Goal: Transaction & Acquisition: Purchase product/service

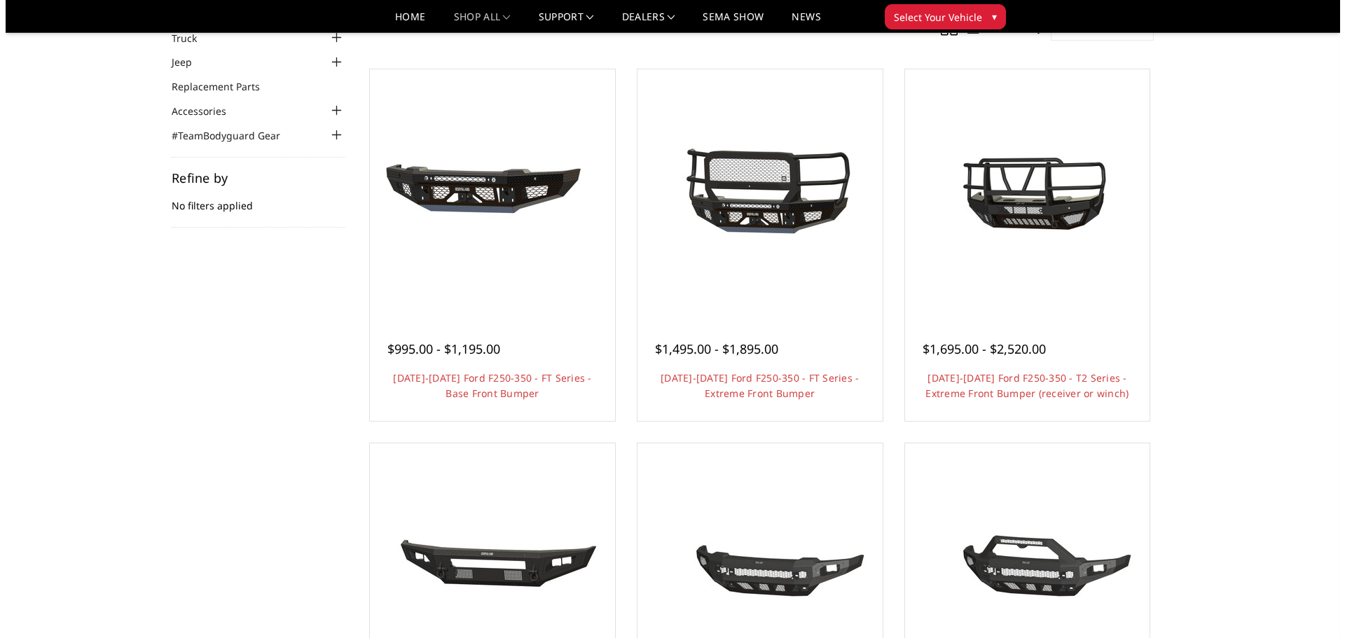
scroll to position [140, 0]
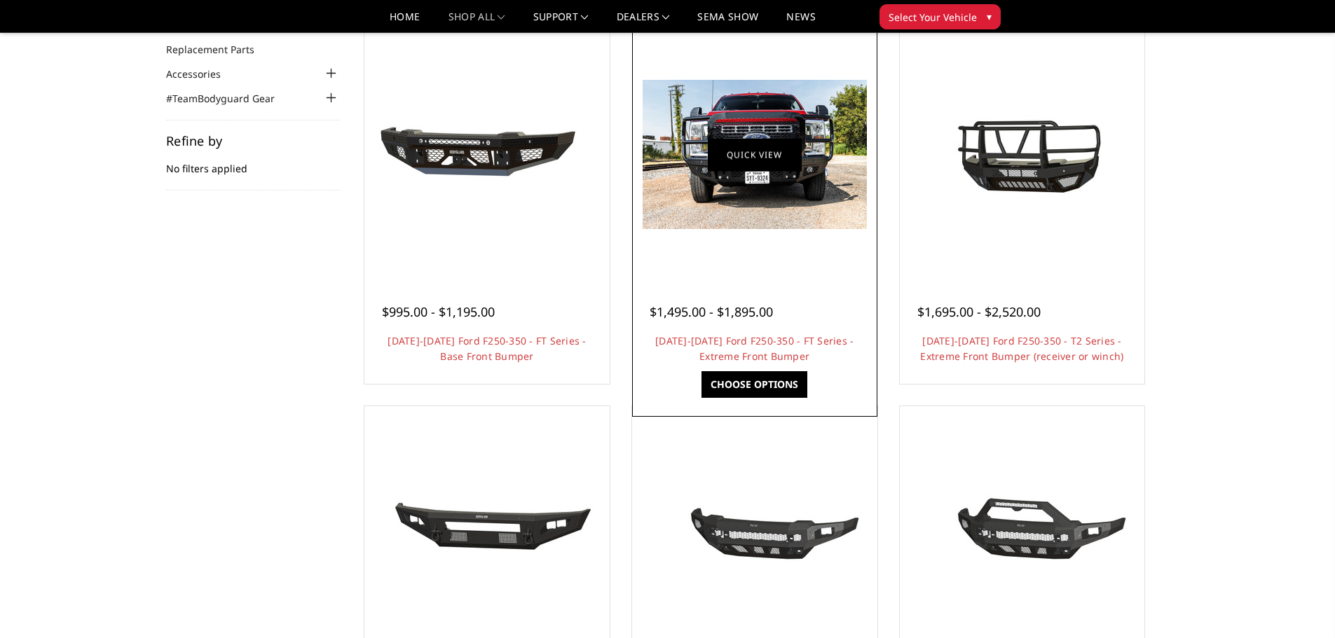
click at [755, 163] on link "Quick view" at bounding box center [755, 154] width 94 height 33
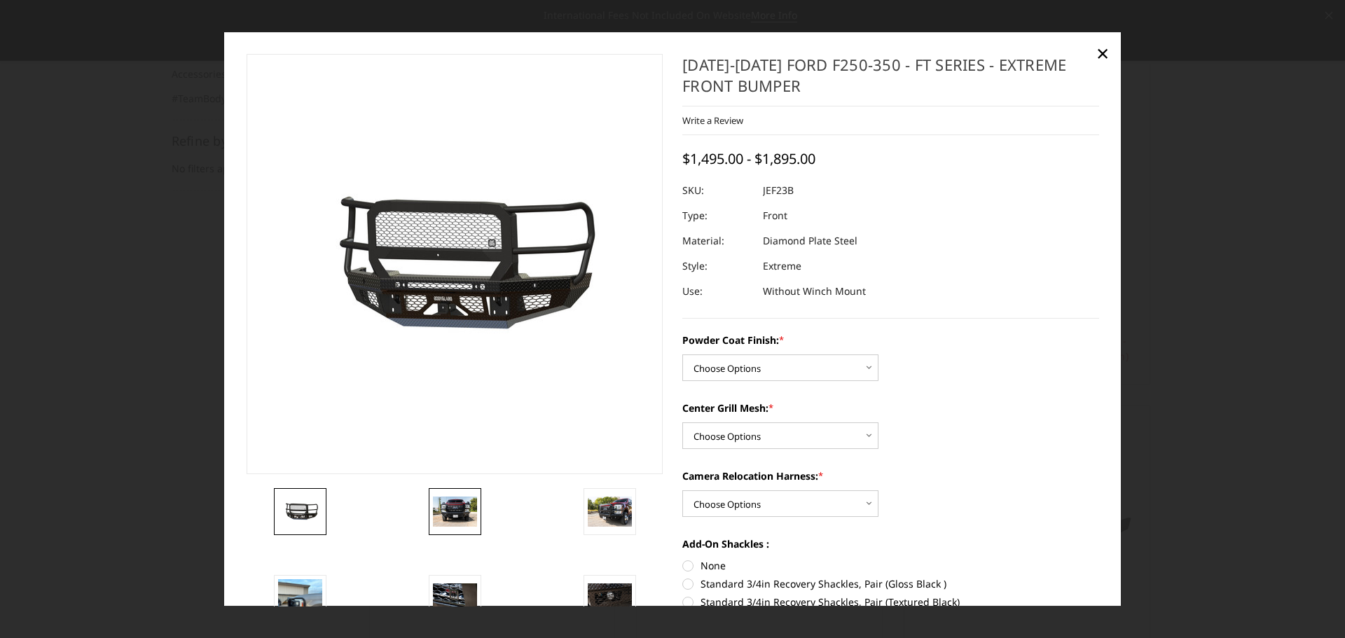
click at [455, 506] on img at bounding box center [455, 511] width 44 height 29
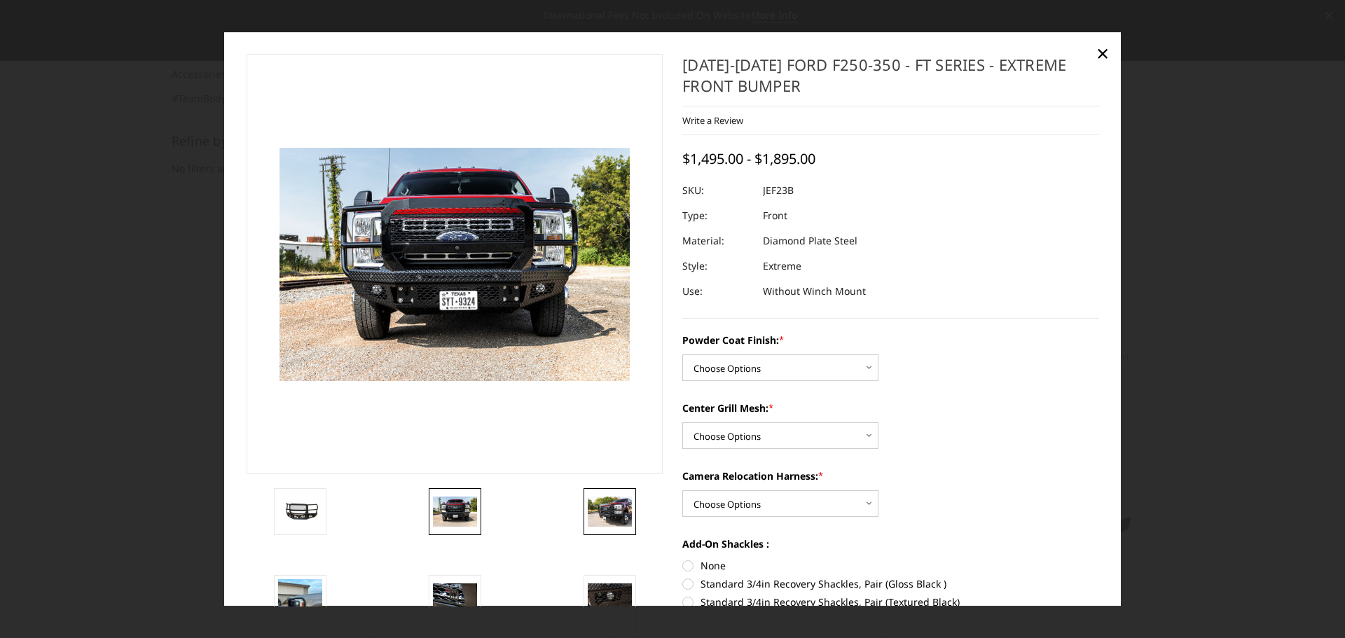
click at [602, 514] on img at bounding box center [610, 511] width 44 height 29
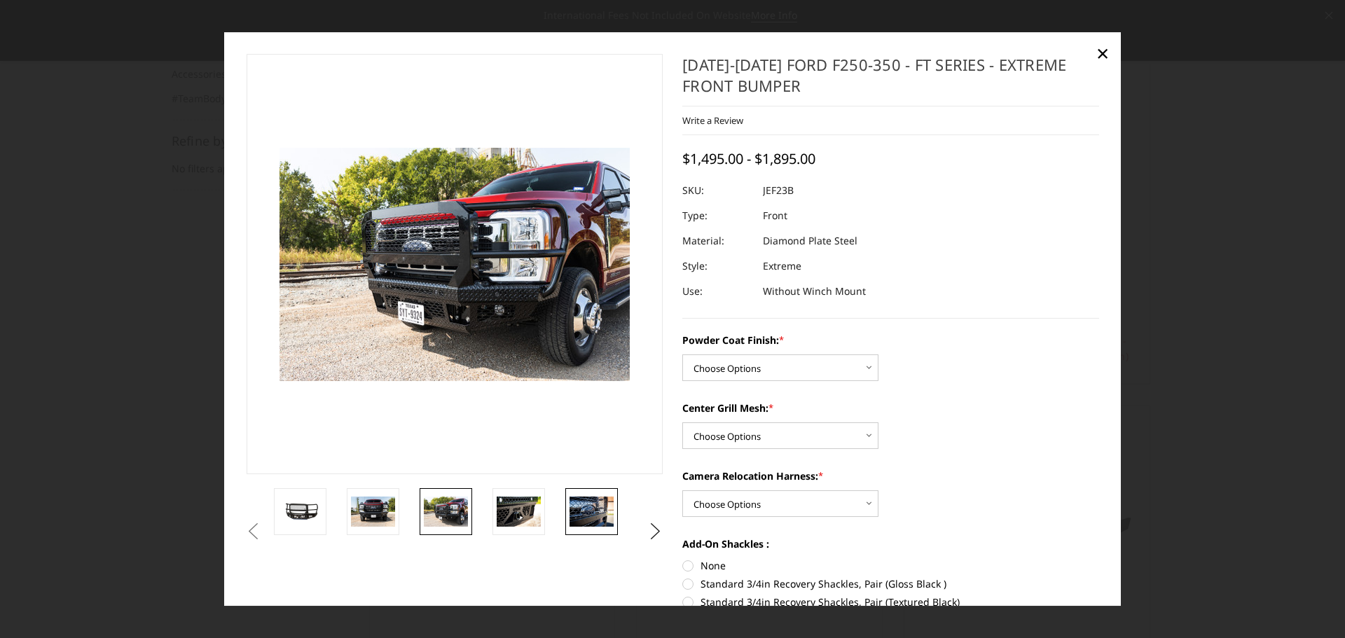
click at [591, 507] on img at bounding box center [592, 511] width 44 height 29
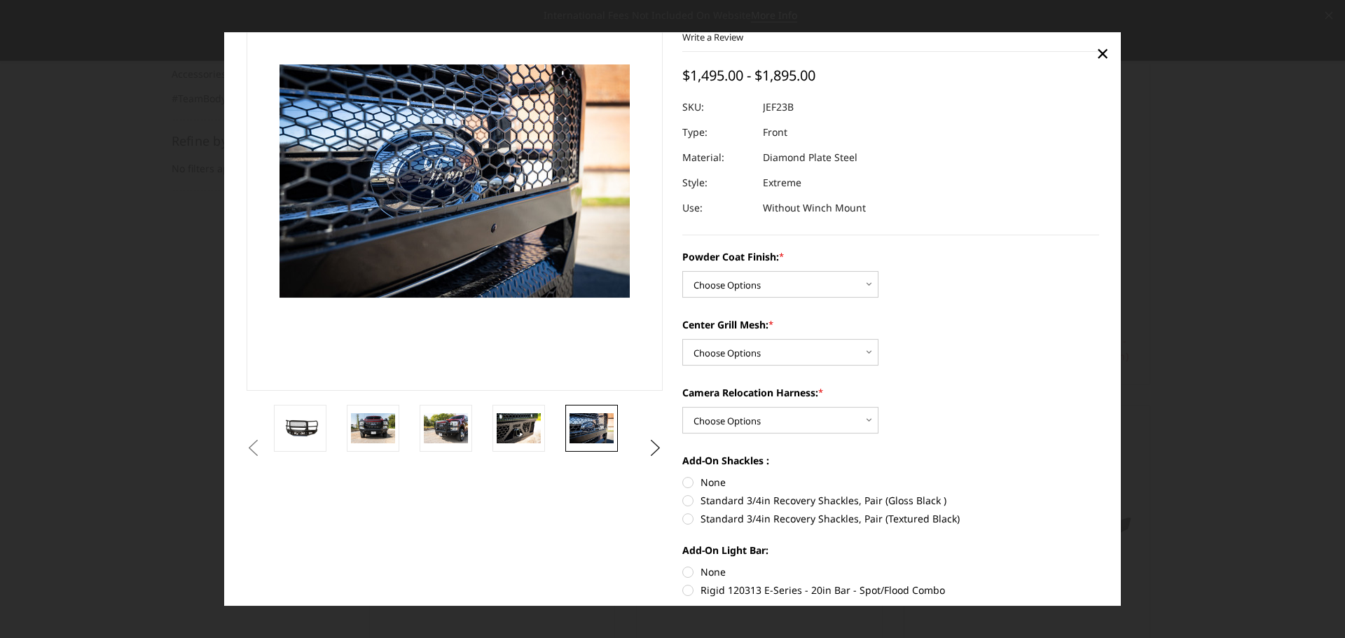
scroll to position [43, 0]
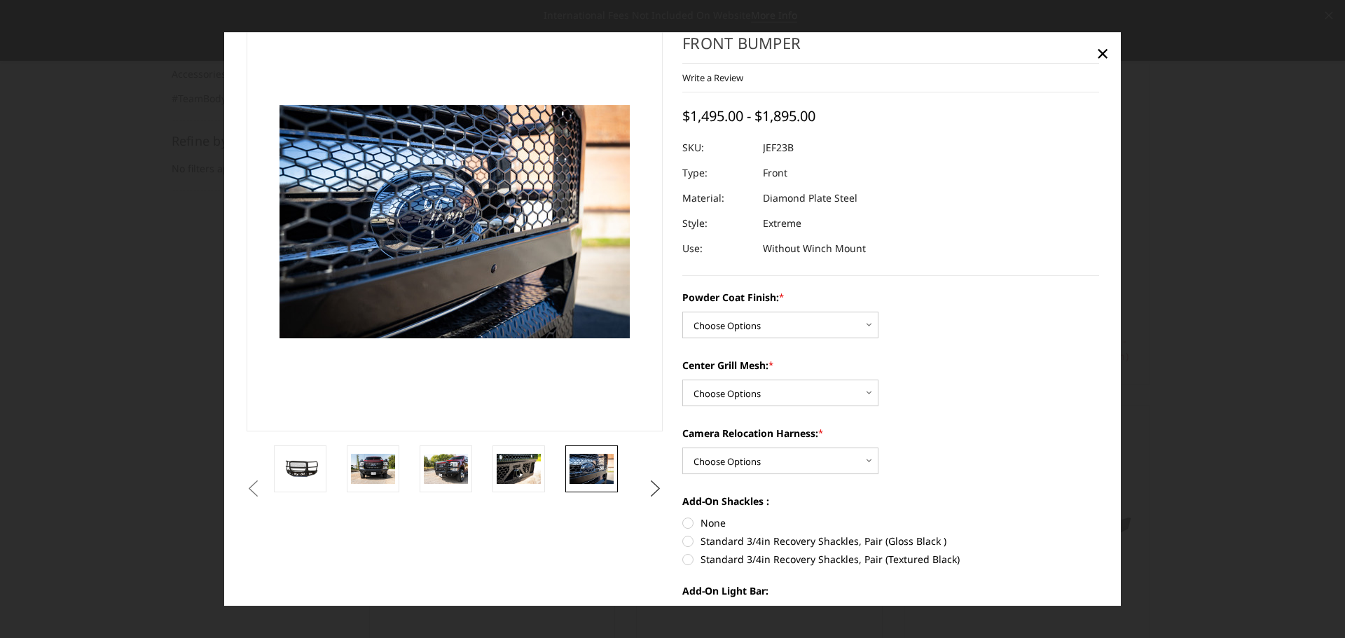
click at [648, 488] on button "Next" at bounding box center [655, 489] width 21 height 21
click at [586, 469] on img at bounding box center [592, 469] width 44 height 29
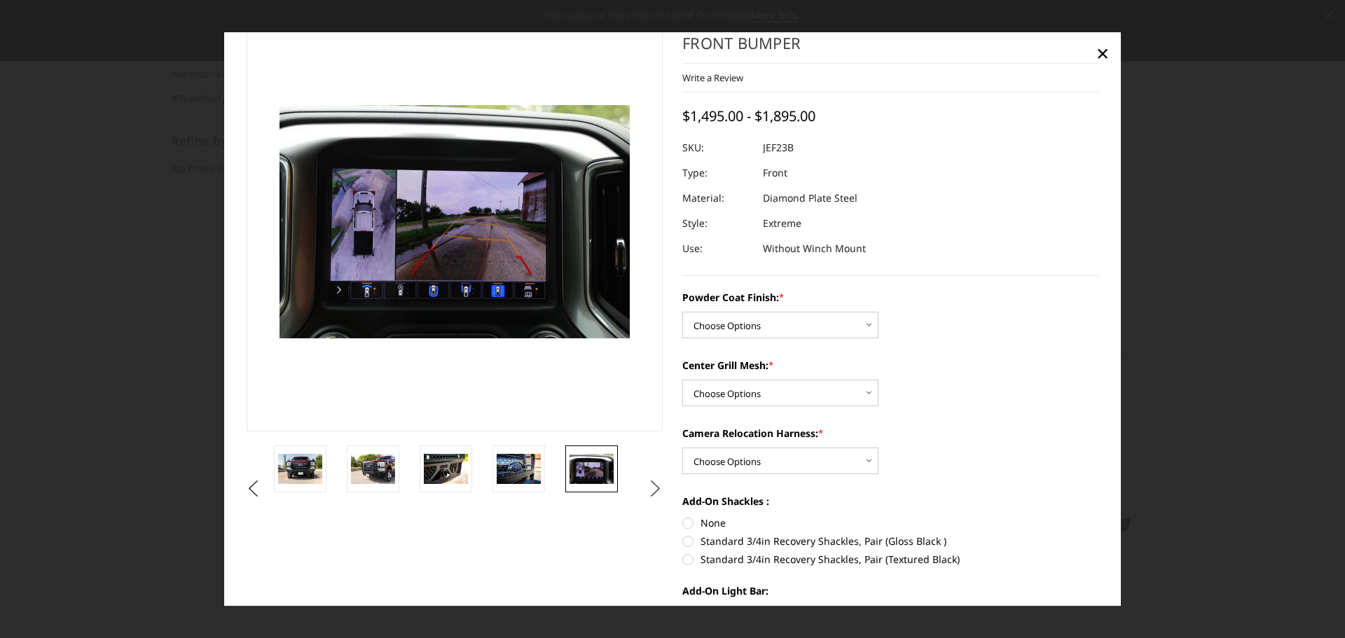
click at [647, 488] on button "Next" at bounding box center [655, 489] width 21 height 21
click at [587, 474] on img at bounding box center [592, 479] width 44 height 59
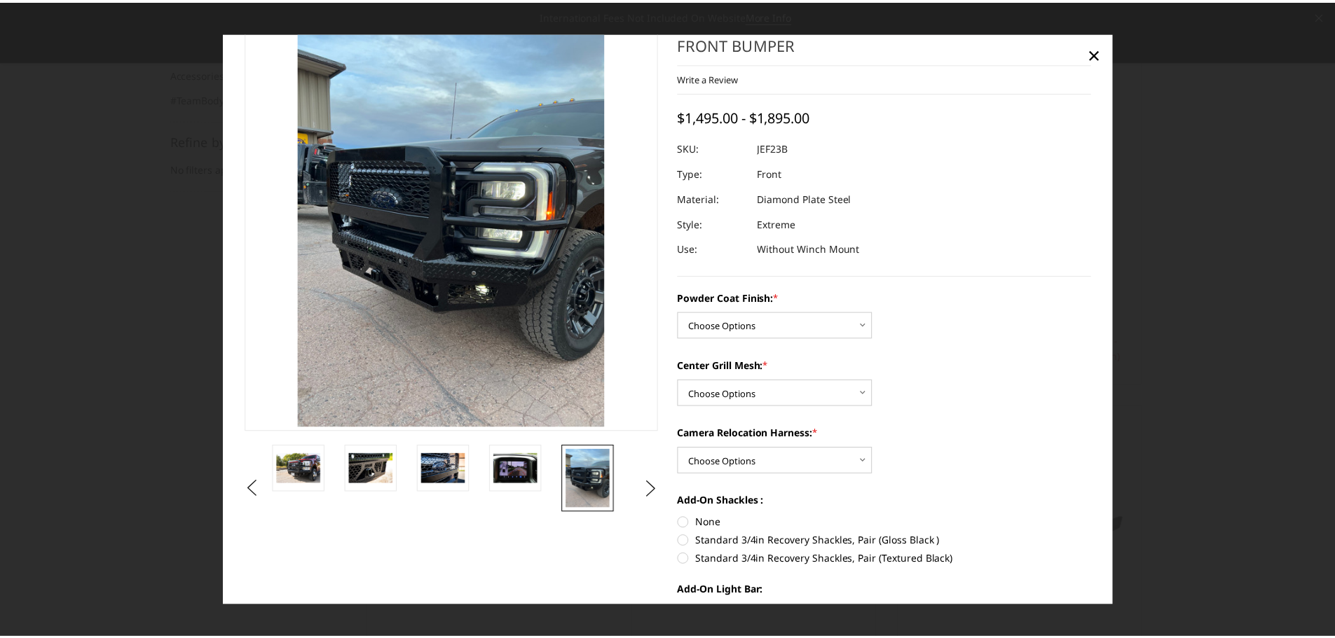
scroll to position [0, 0]
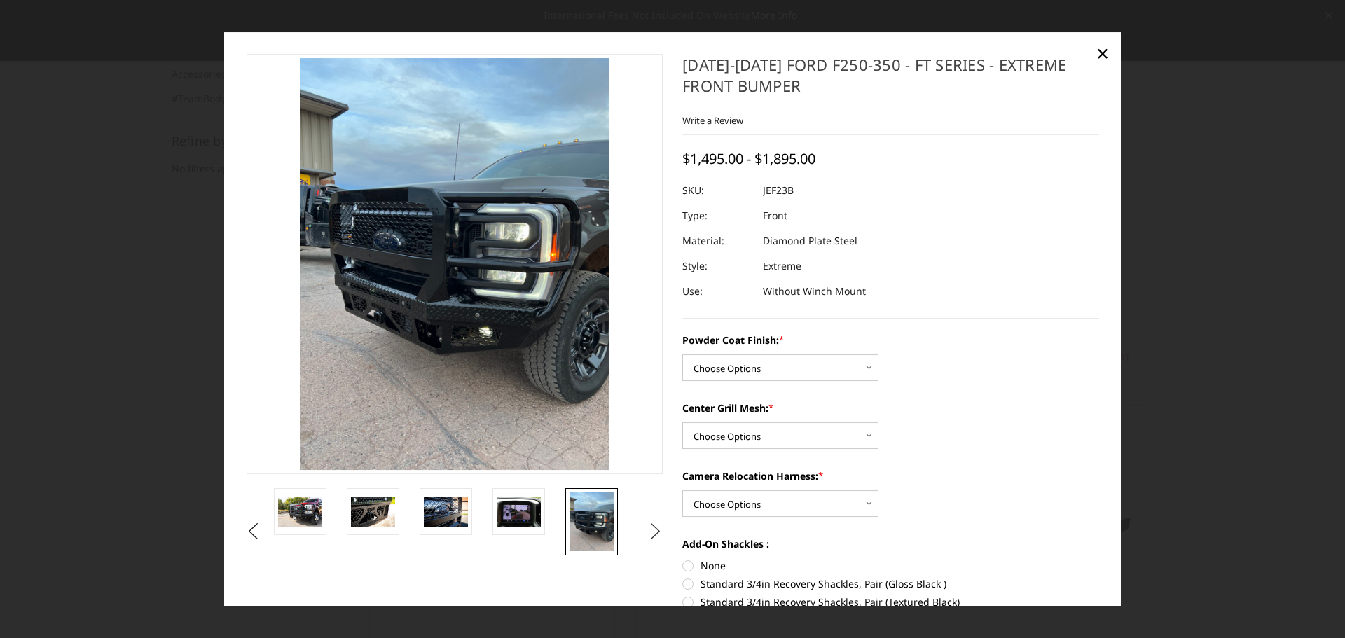
click at [647, 528] on button "Next" at bounding box center [655, 531] width 21 height 21
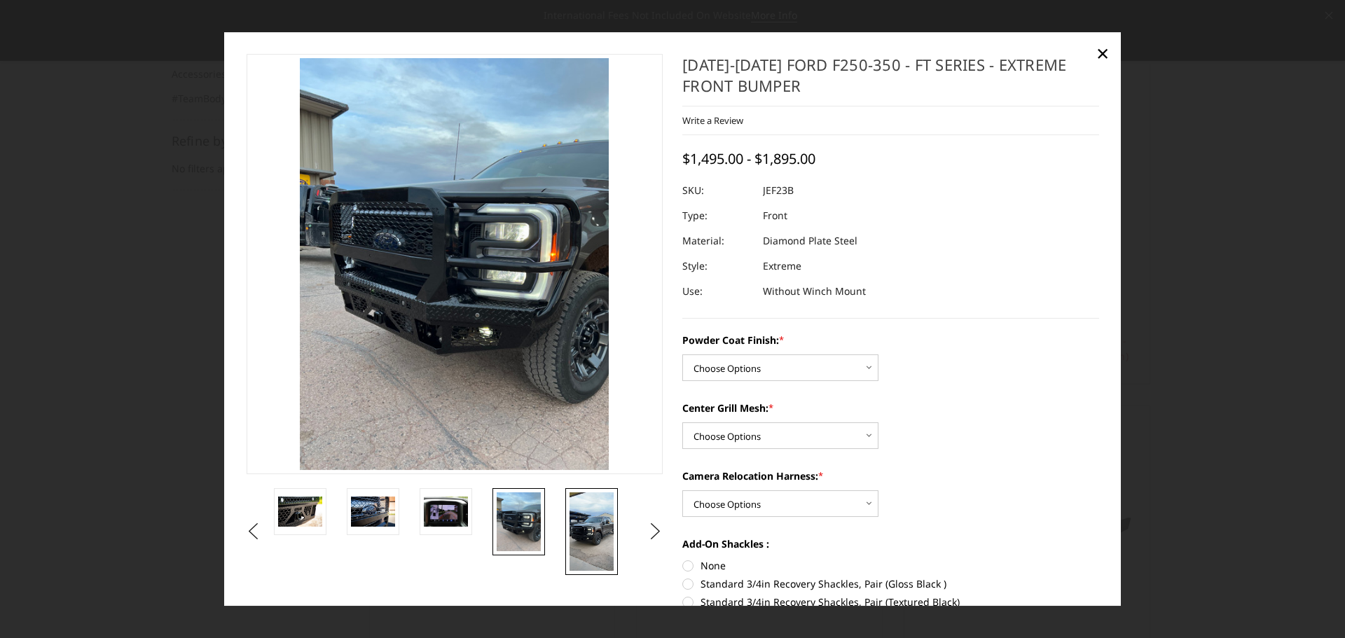
click at [600, 532] on img at bounding box center [592, 532] width 44 height 78
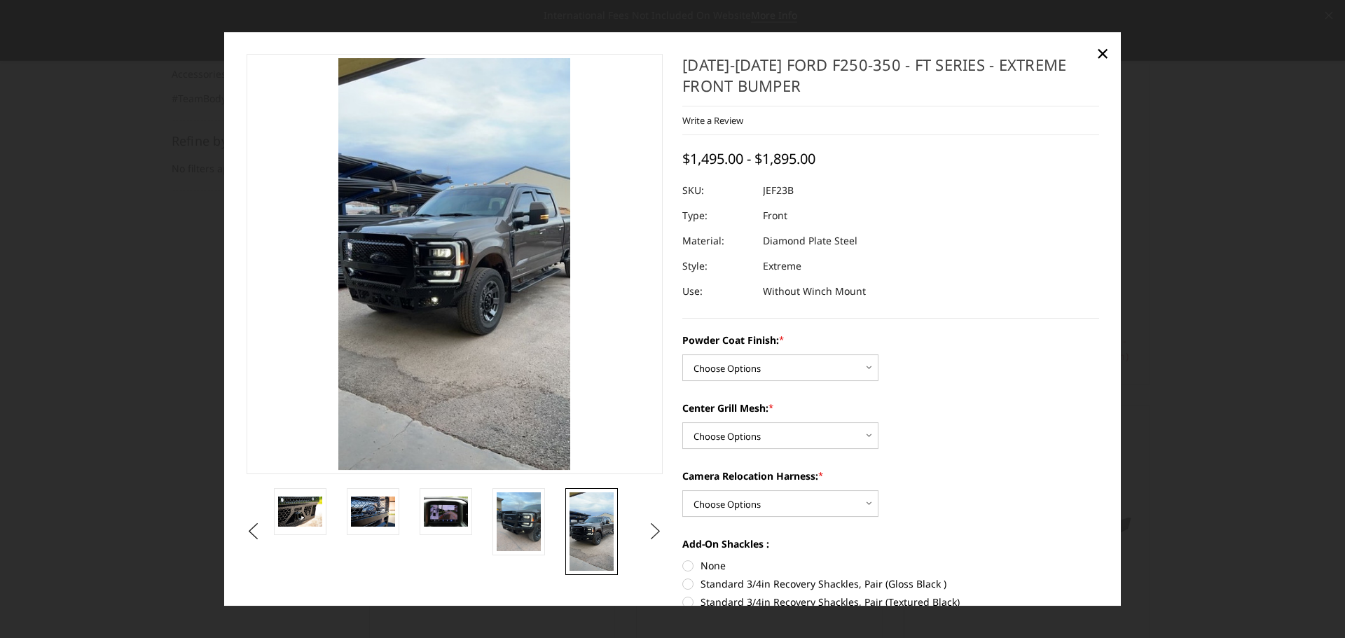
click at [651, 532] on button "Next" at bounding box center [655, 531] width 21 height 21
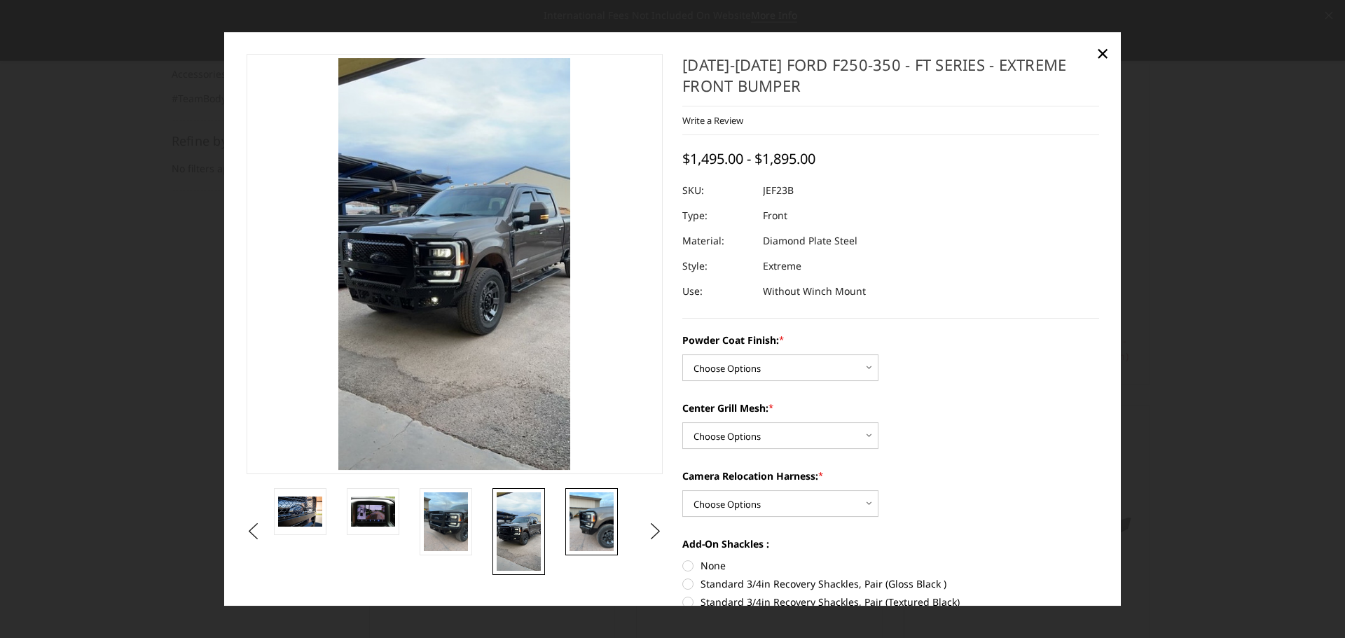
click at [600, 528] on img at bounding box center [592, 522] width 44 height 59
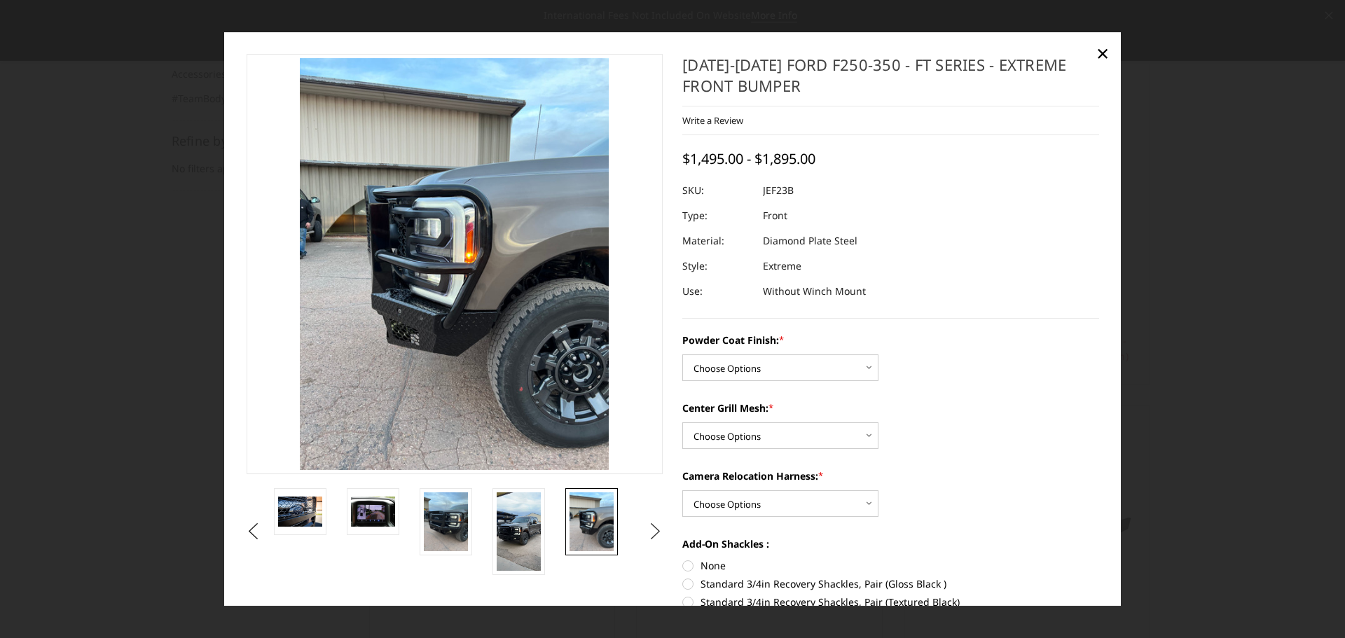
click at [647, 530] on button "Next" at bounding box center [655, 531] width 21 height 21
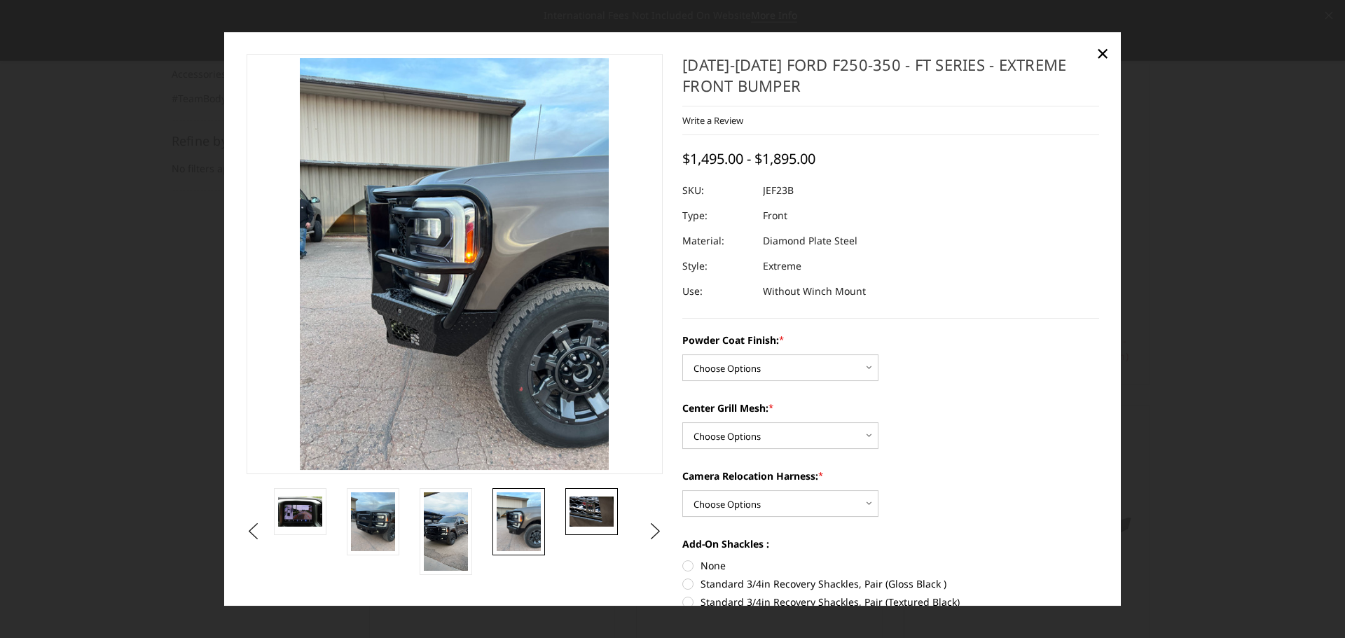
click at [604, 514] on img at bounding box center [592, 511] width 44 height 29
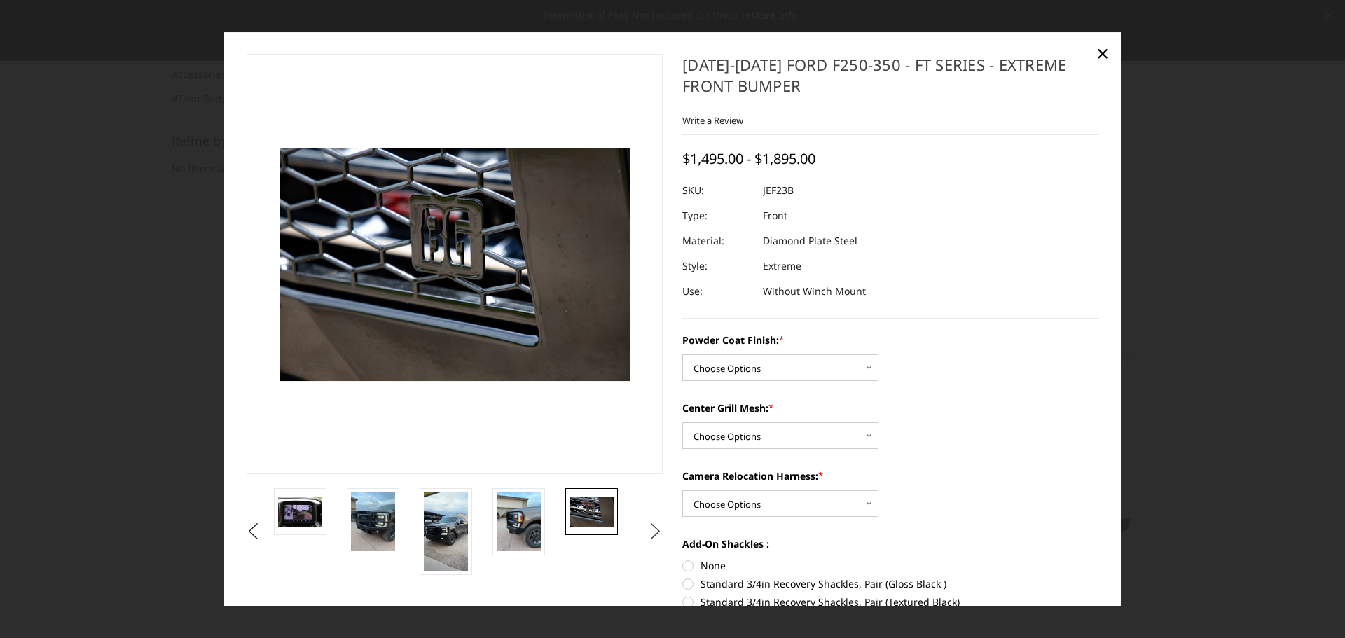
click at [648, 528] on button "Next" at bounding box center [655, 531] width 21 height 21
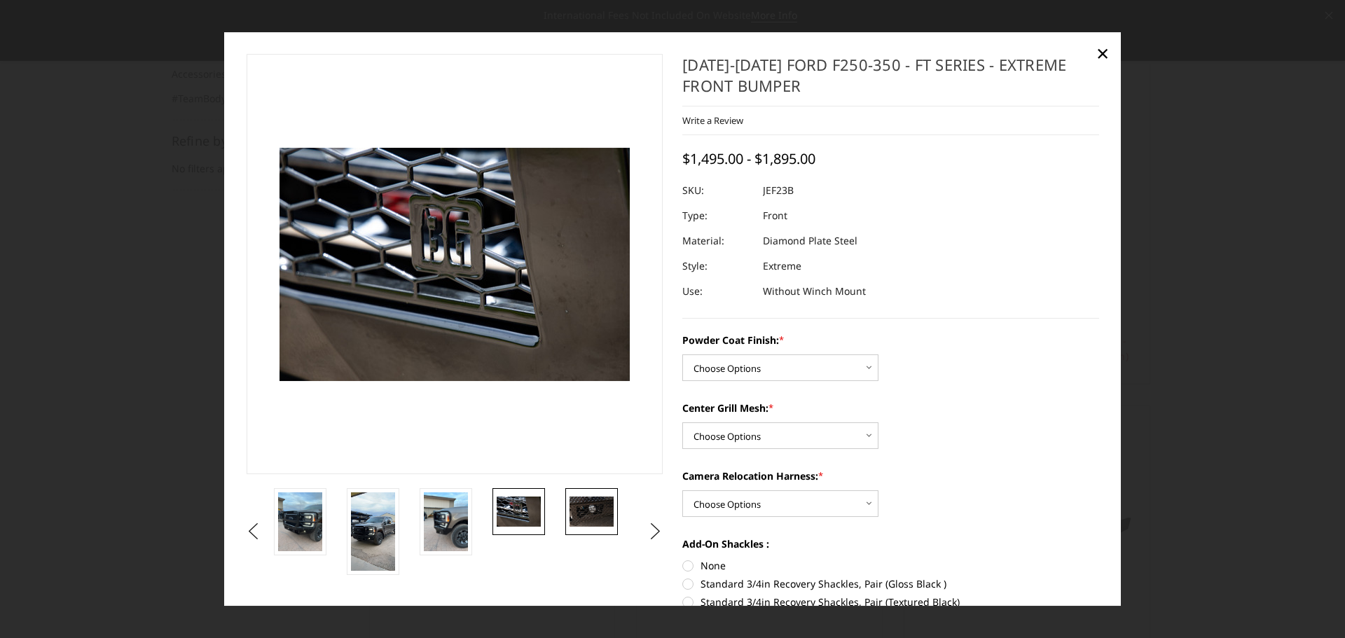
click at [602, 516] on img at bounding box center [592, 511] width 44 height 29
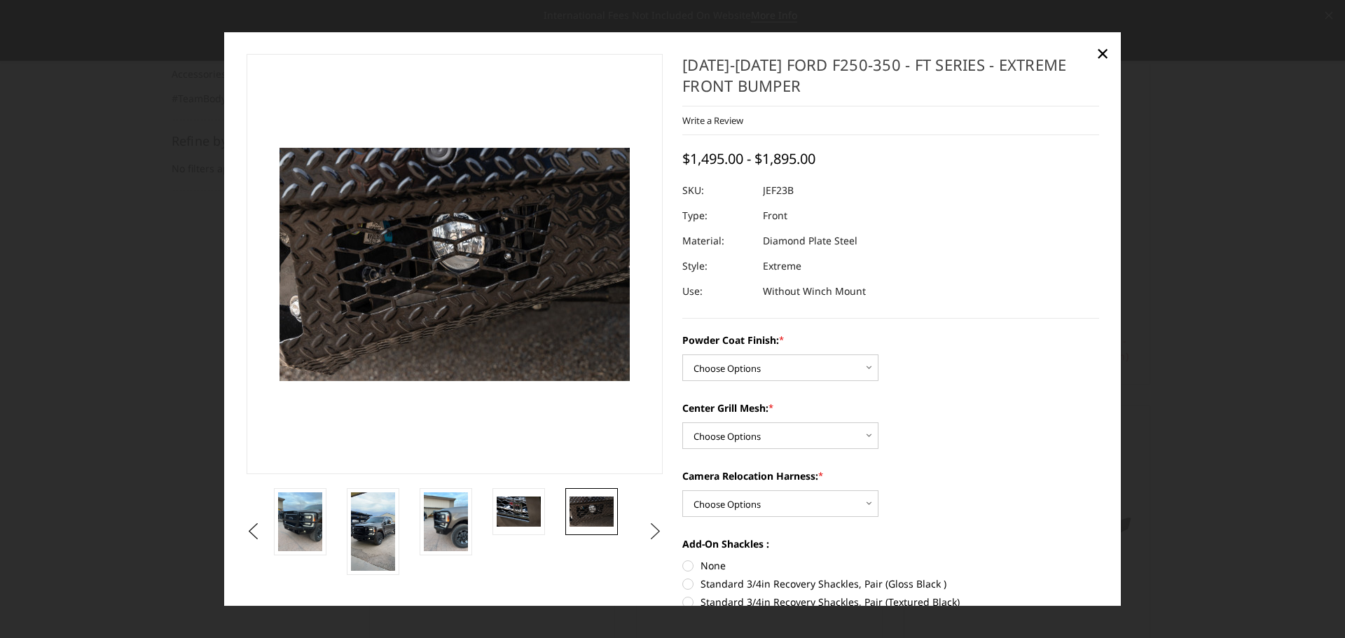
click at [654, 532] on button "Next" at bounding box center [655, 531] width 21 height 21
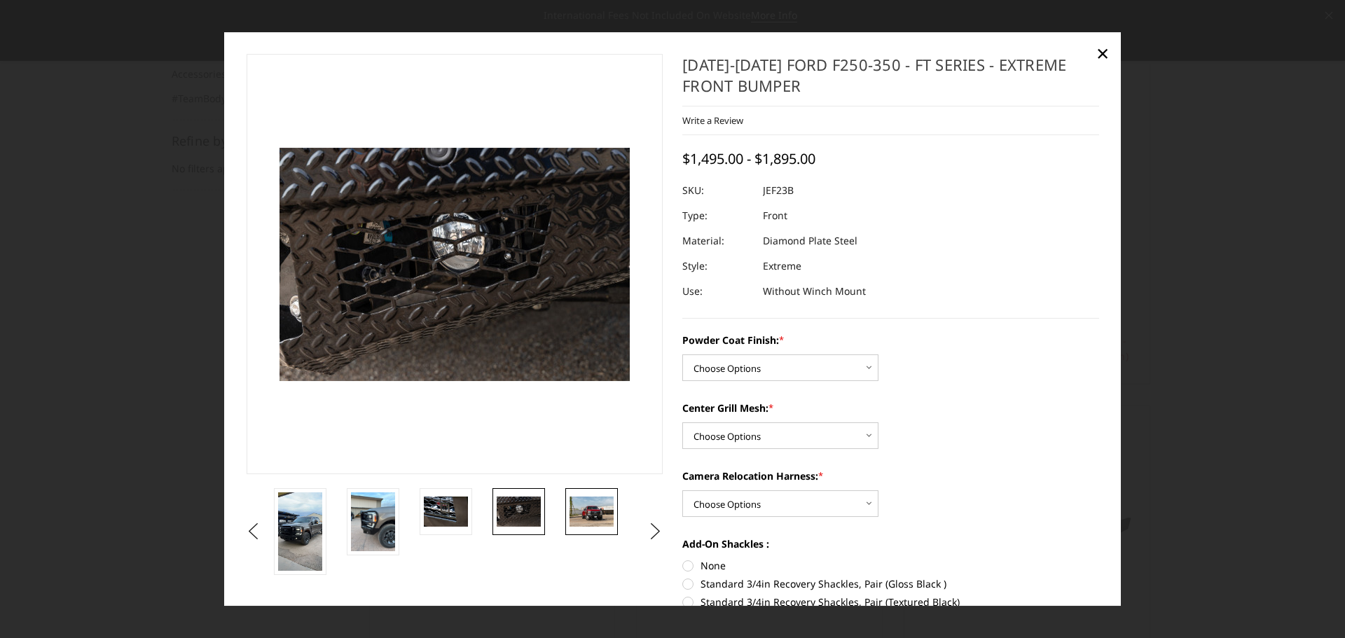
click at [605, 523] on img at bounding box center [592, 511] width 44 height 29
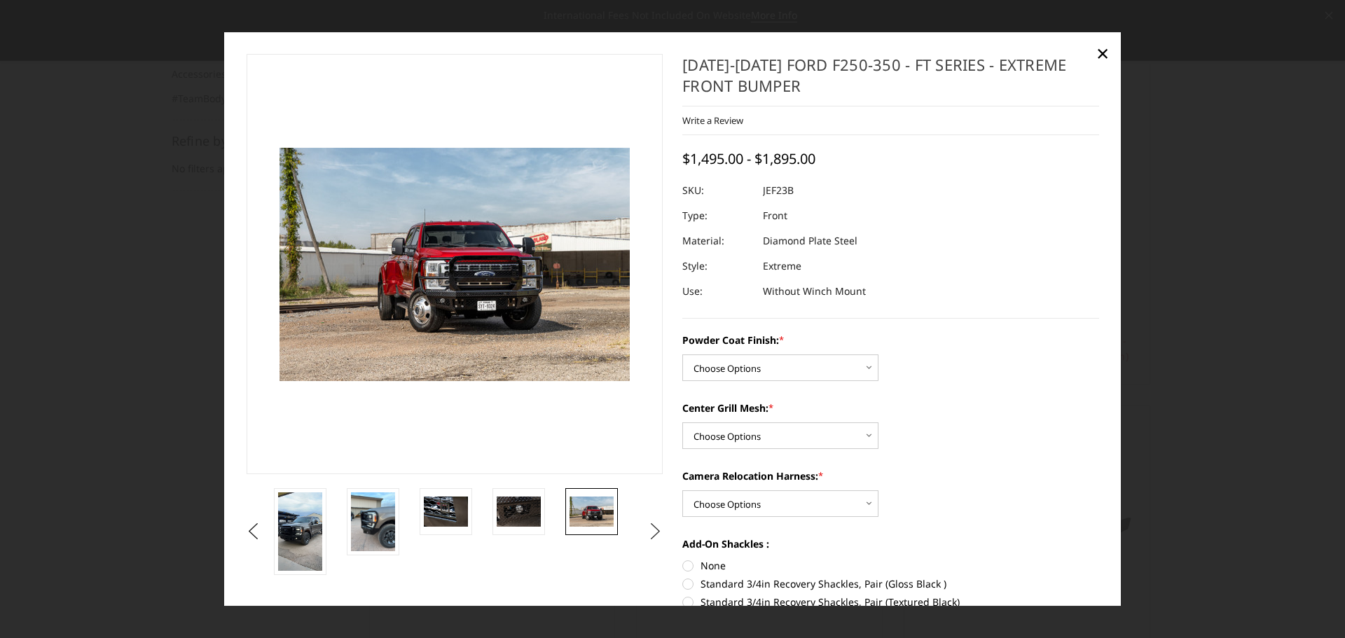
click at [645, 531] on button "Next" at bounding box center [655, 531] width 21 height 21
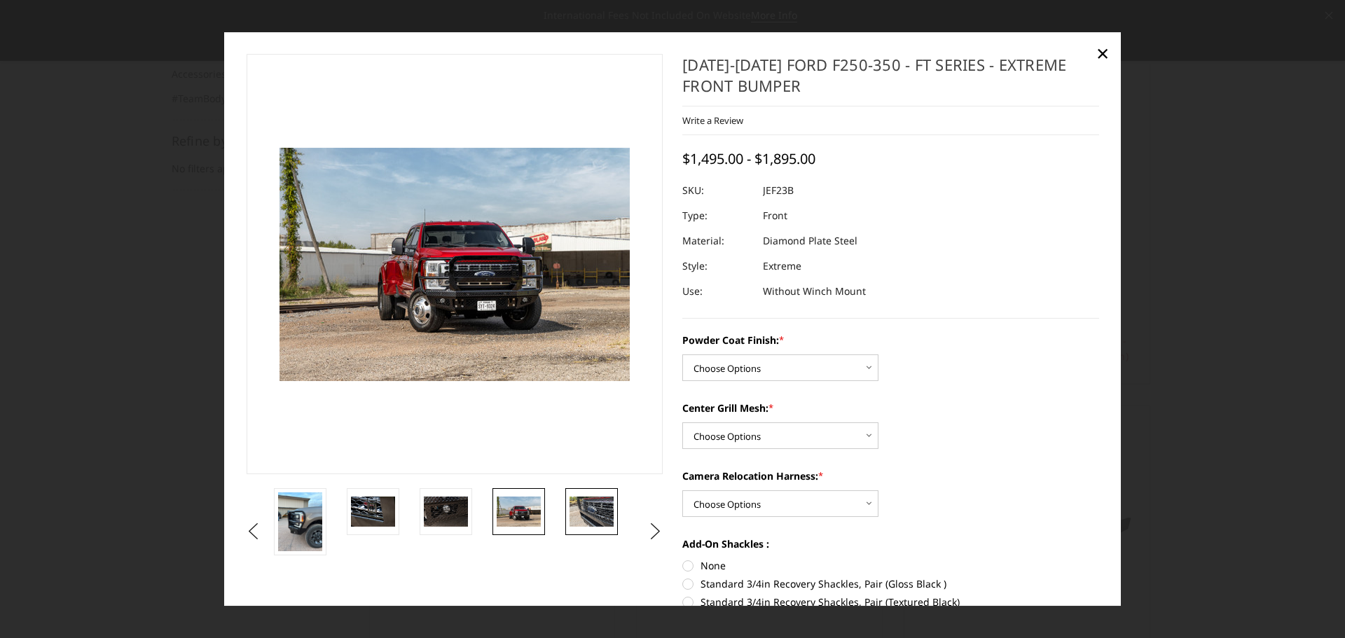
click at [587, 507] on img at bounding box center [592, 511] width 44 height 29
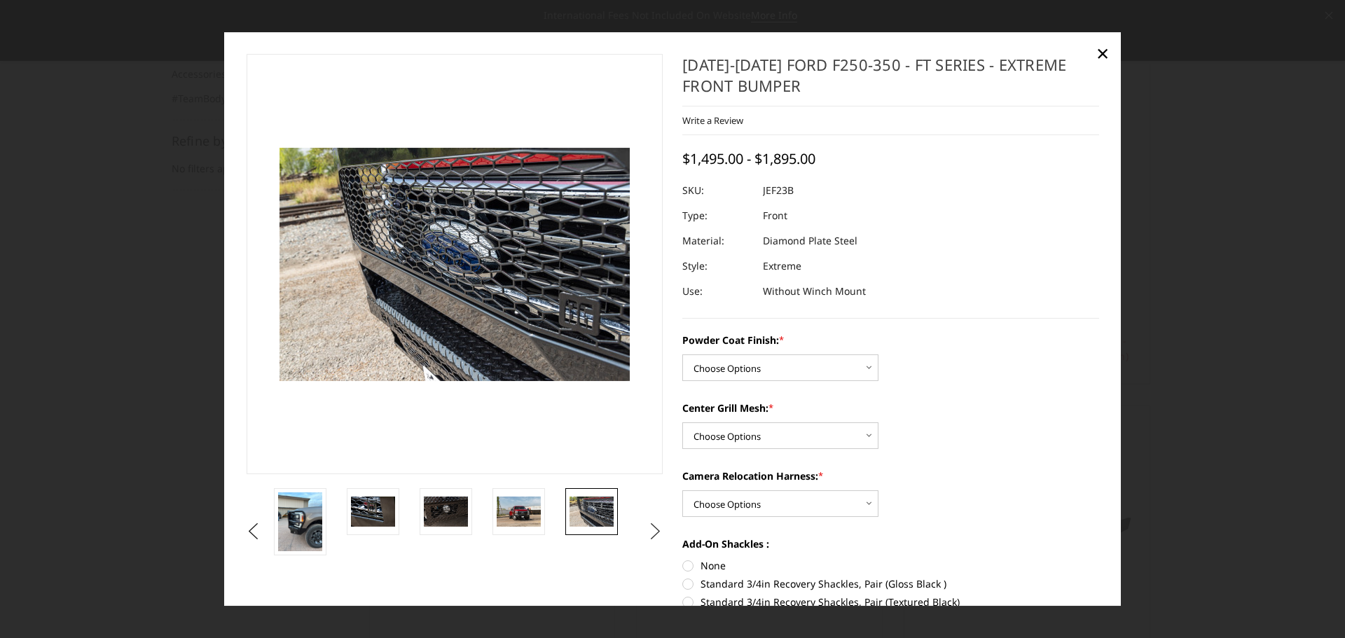
click at [653, 531] on button "Next" at bounding box center [655, 531] width 21 height 21
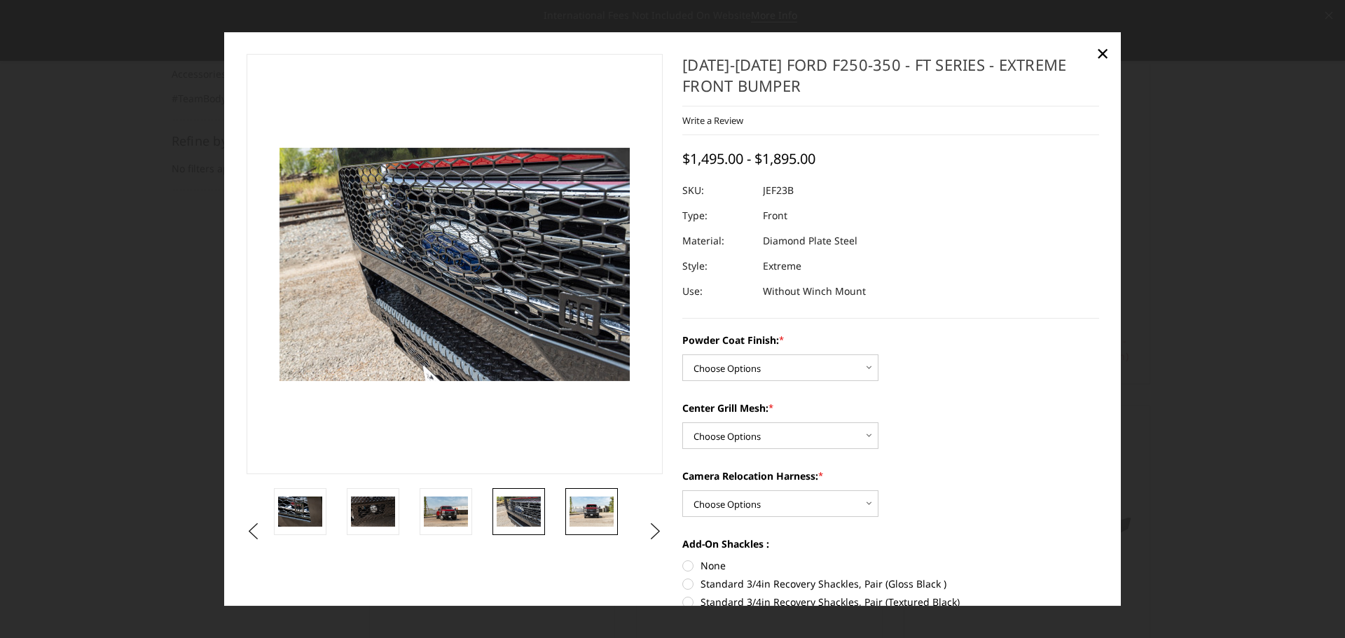
click at [596, 504] on img at bounding box center [592, 511] width 44 height 29
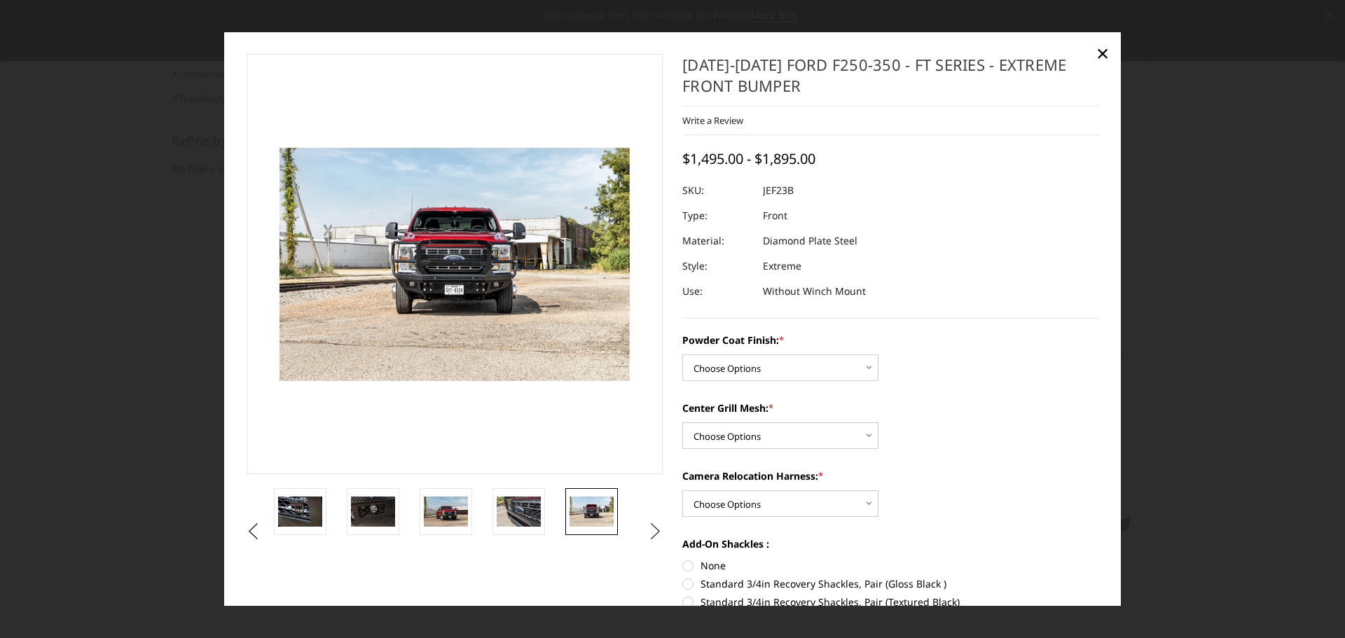
click at [647, 528] on button "Next" at bounding box center [655, 531] width 21 height 21
click at [582, 500] on img at bounding box center [592, 511] width 44 height 29
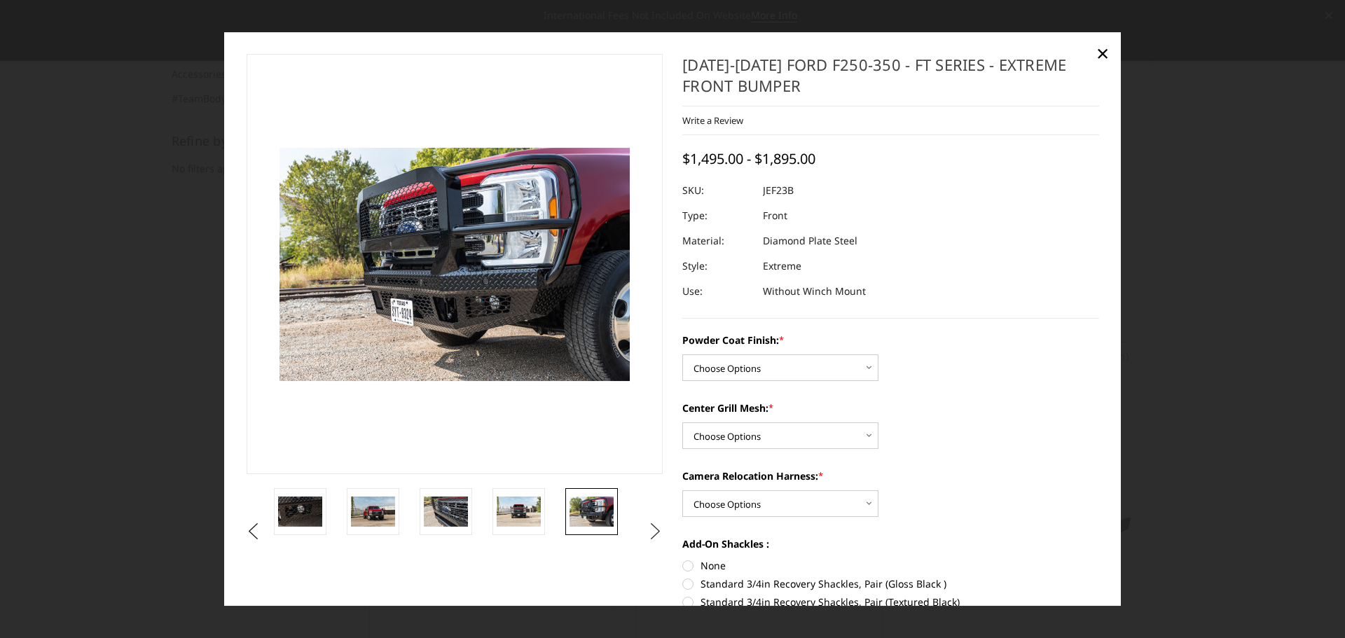
click at [653, 528] on button "Next" at bounding box center [655, 531] width 21 height 21
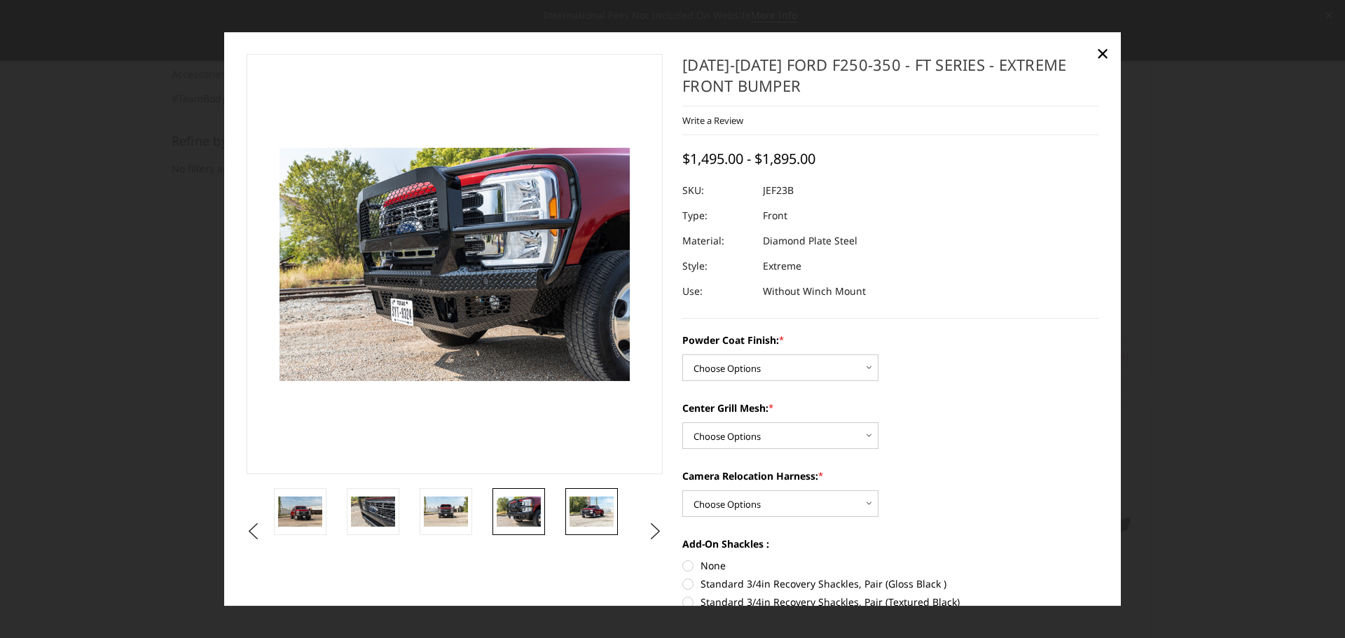
click at [607, 509] on img at bounding box center [592, 511] width 44 height 29
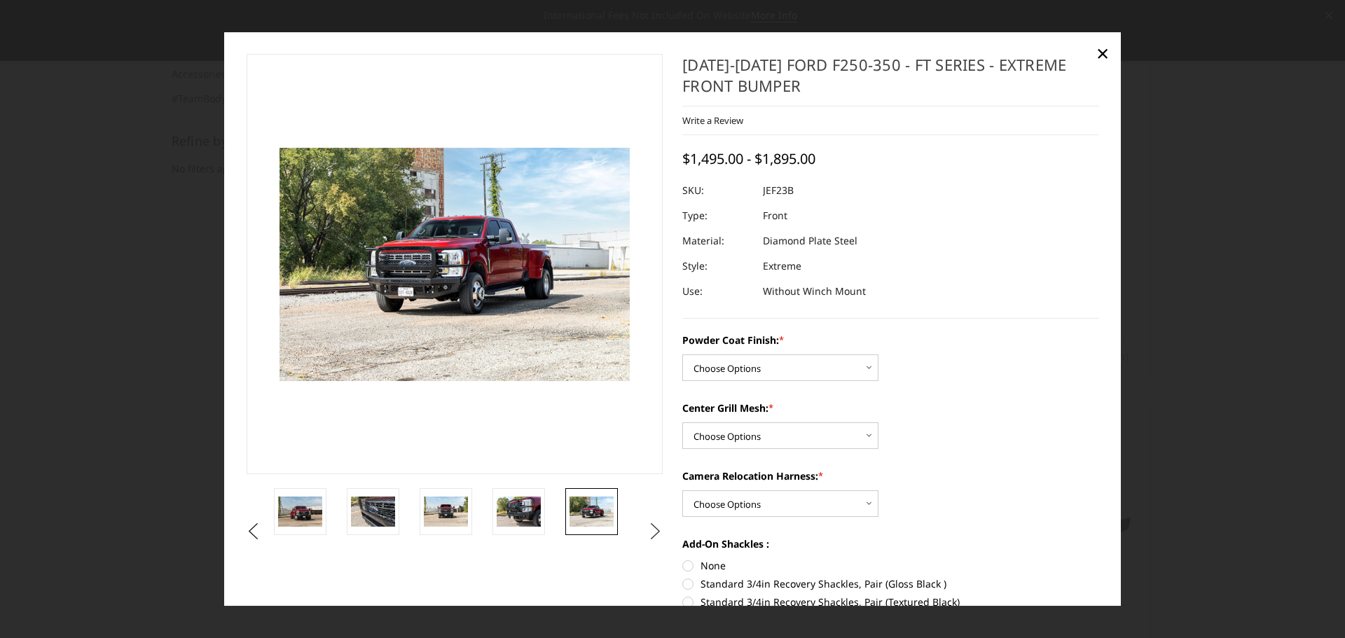
click at [648, 532] on button "Next" at bounding box center [655, 531] width 21 height 21
click at [598, 518] on img at bounding box center [592, 511] width 44 height 29
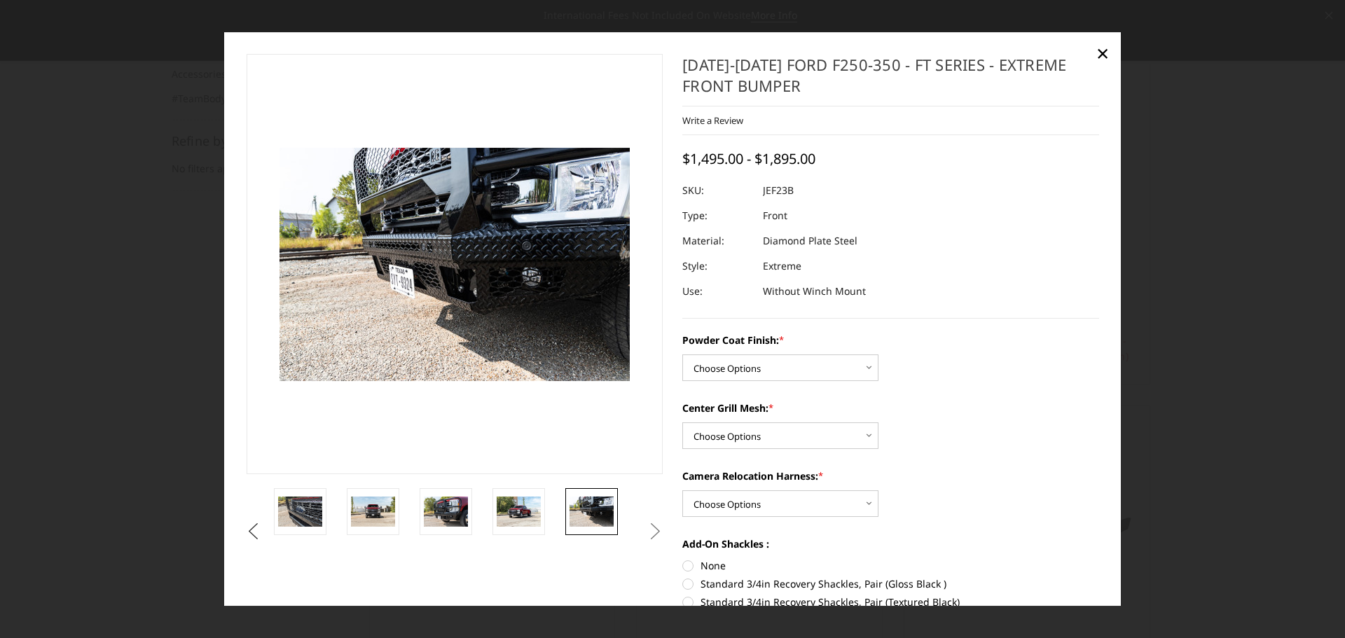
click at [252, 529] on button "Previous" at bounding box center [253, 531] width 21 height 21
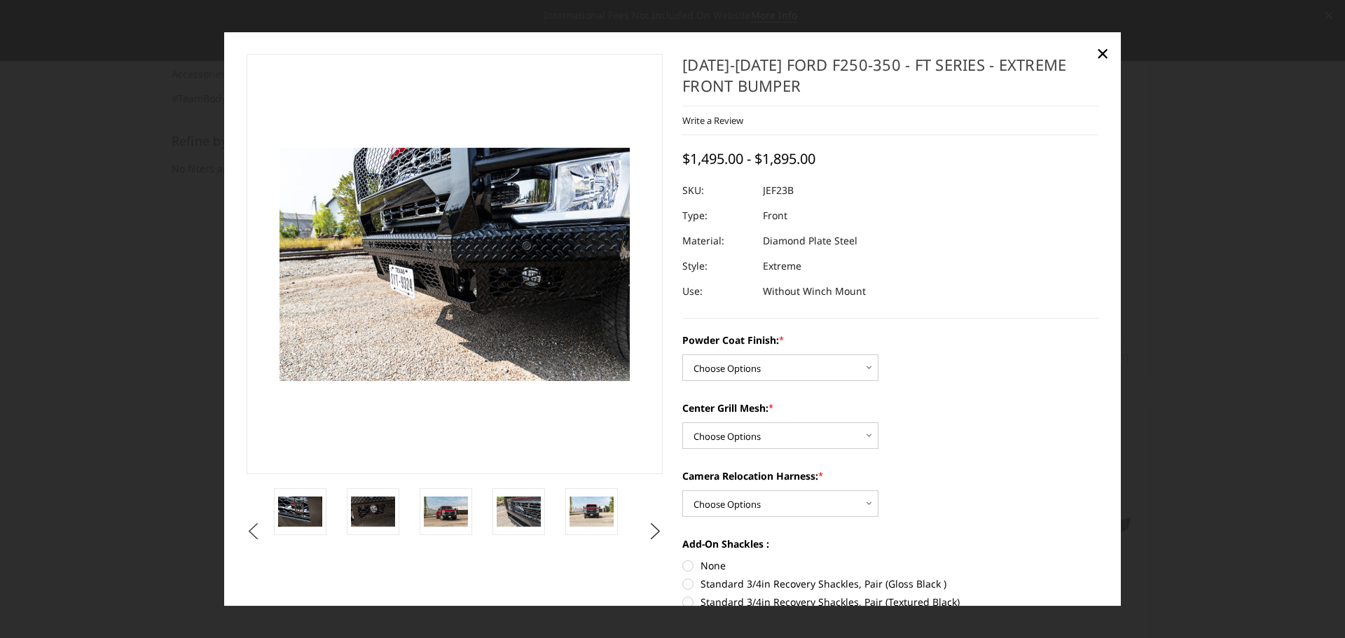
click at [253, 528] on button "Previous" at bounding box center [253, 531] width 21 height 21
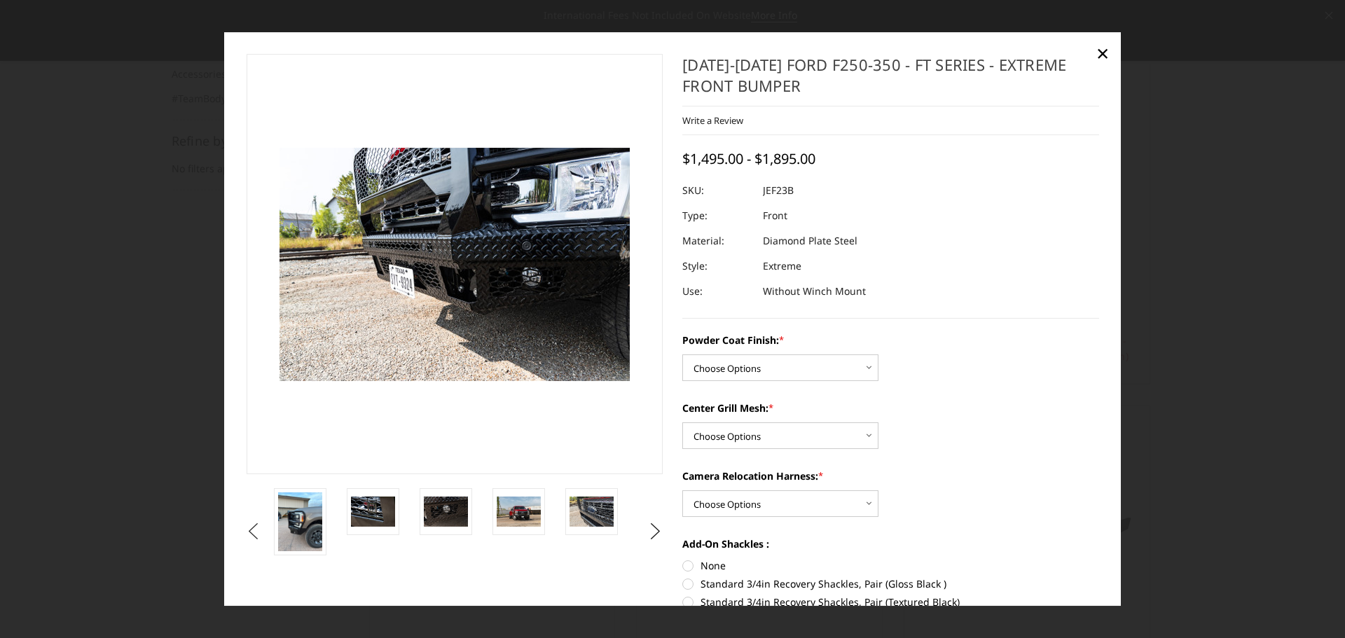
click at [253, 528] on button "Previous" at bounding box center [253, 531] width 21 height 21
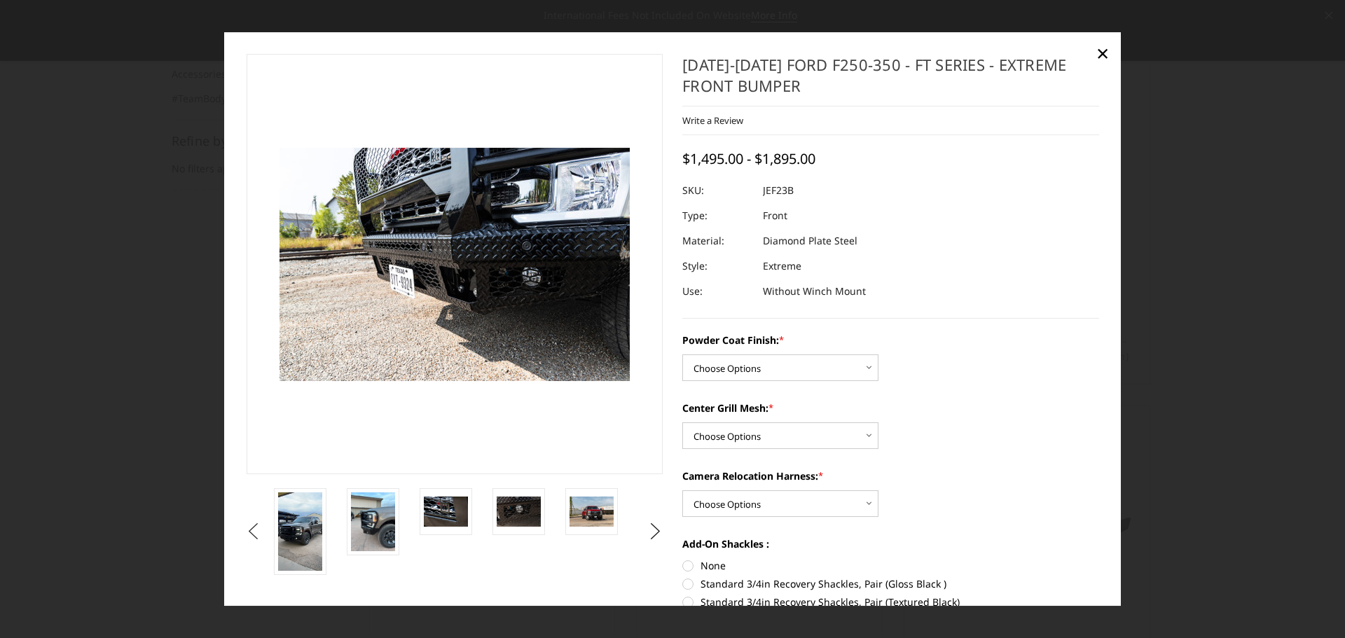
click at [254, 526] on button "Previous" at bounding box center [253, 531] width 21 height 21
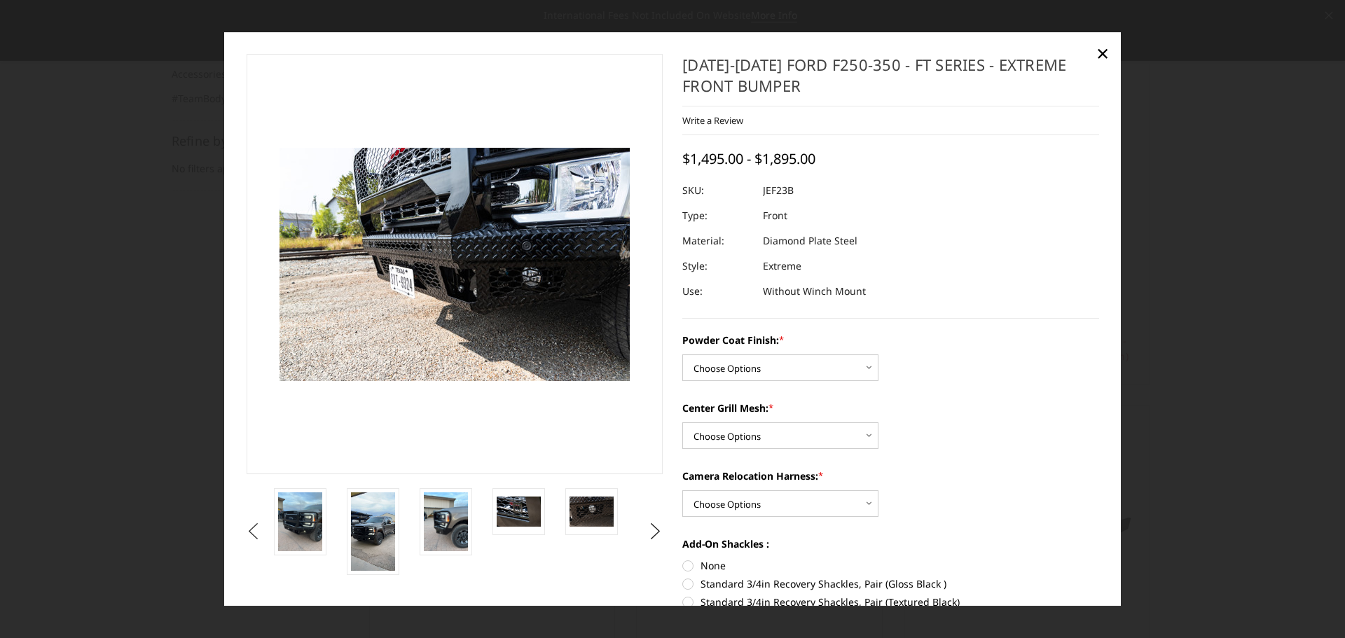
click at [254, 526] on button "Previous" at bounding box center [253, 531] width 21 height 21
click at [253, 532] on button "Previous" at bounding box center [253, 531] width 21 height 21
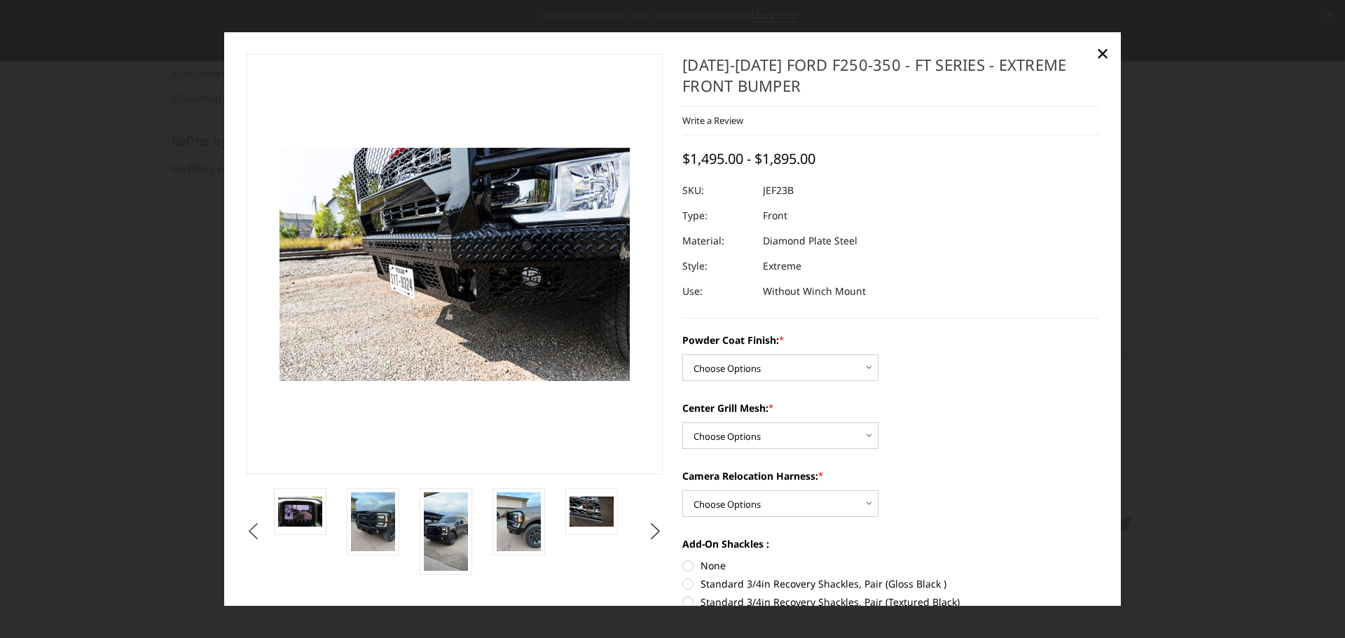
click at [253, 532] on button "Previous" at bounding box center [253, 531] width 21 height 21
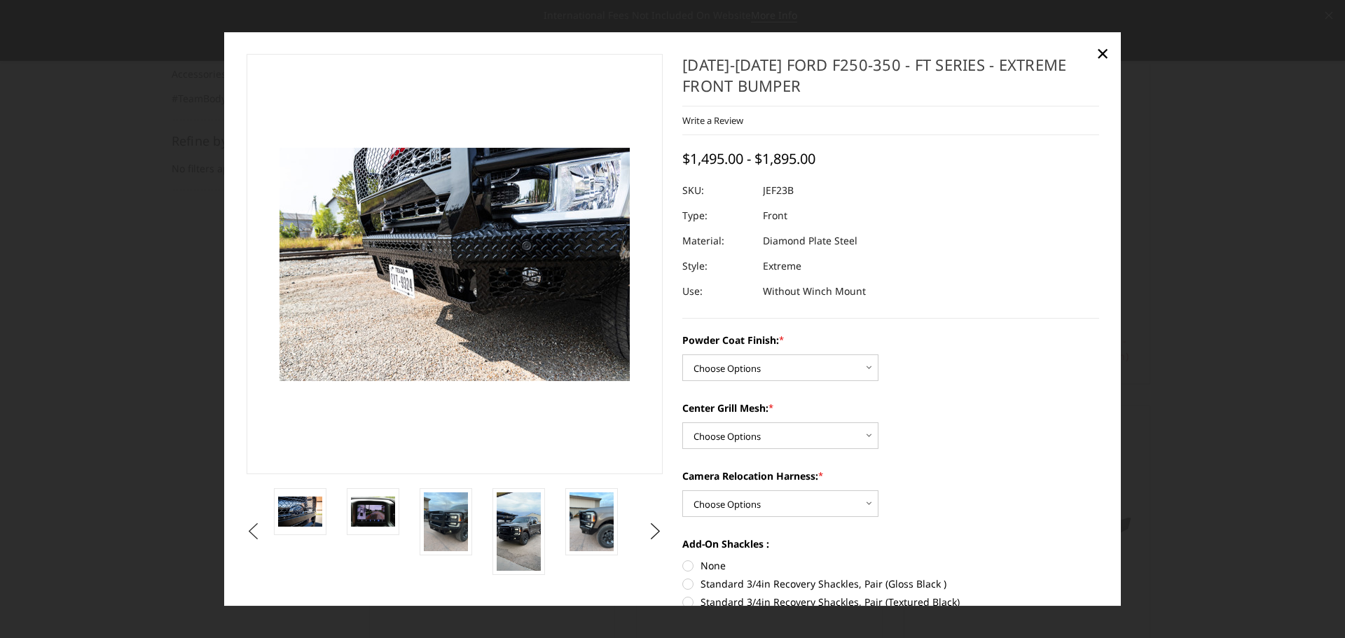
click at [253, 532] on button "Previous" at bounding box center [253, 531] width 21 height 21
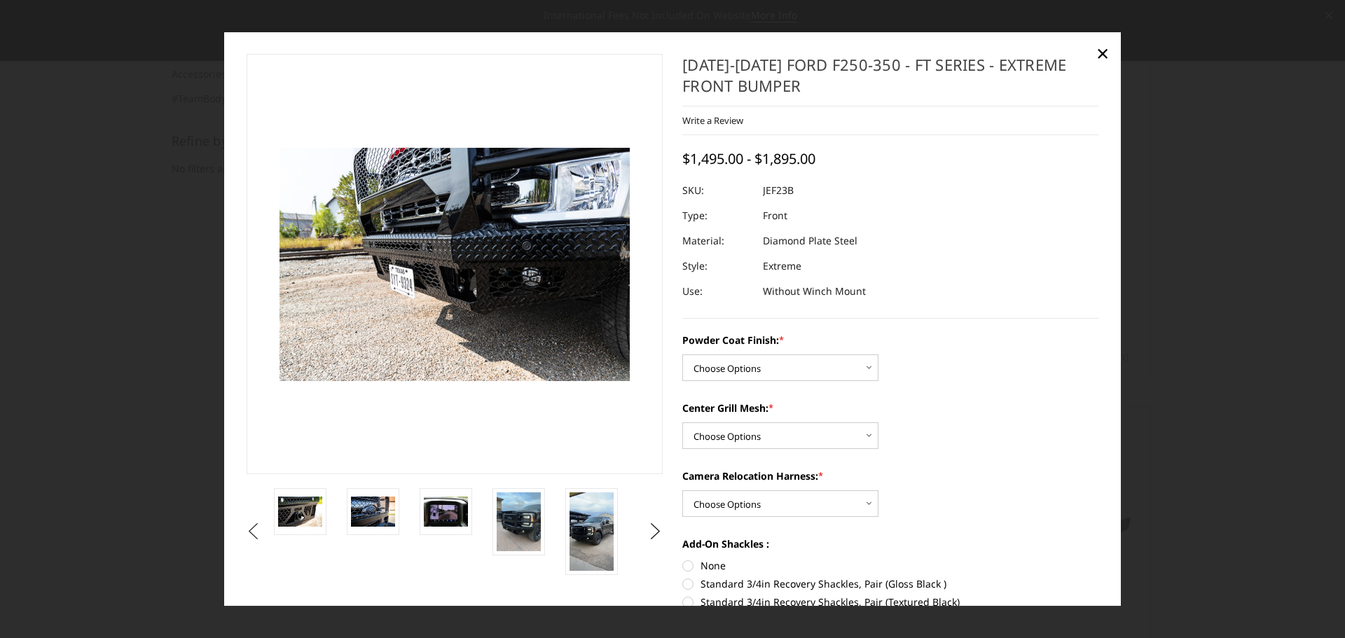
click at [253, 532] on button "Previous" at bounding box center [253, 531] width 21 height 21
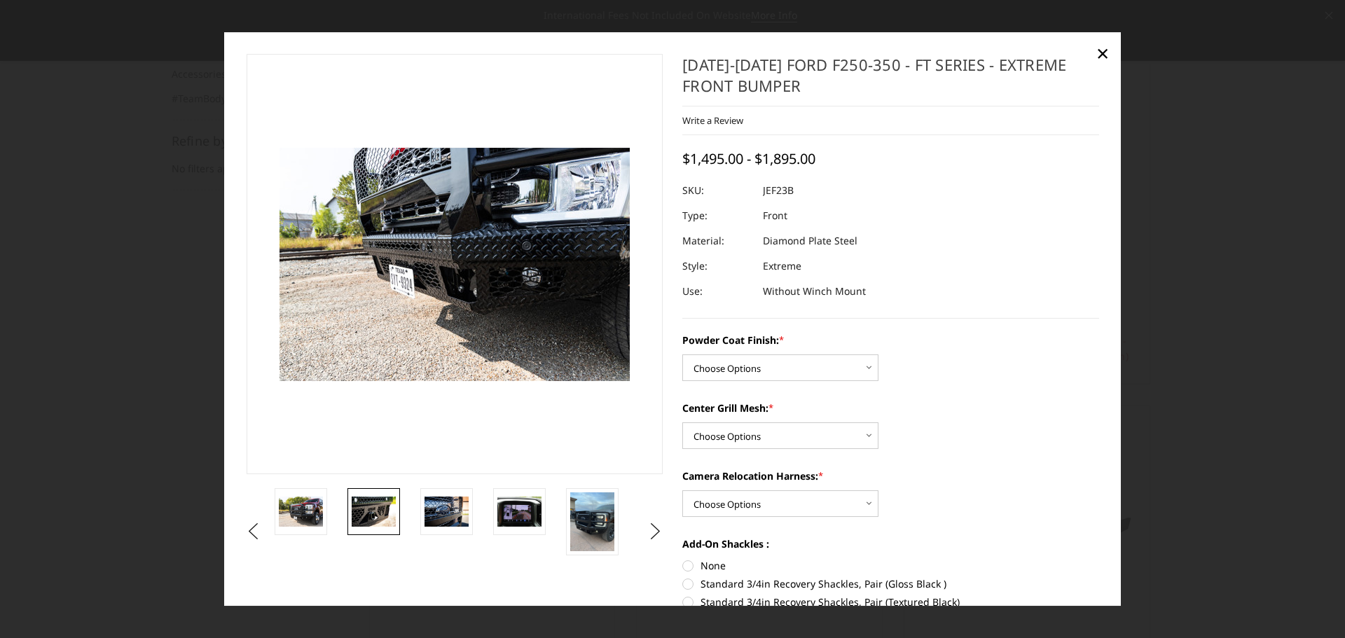
click at [369, 505] on img at bounding box center [374, 511] width 44 height 29
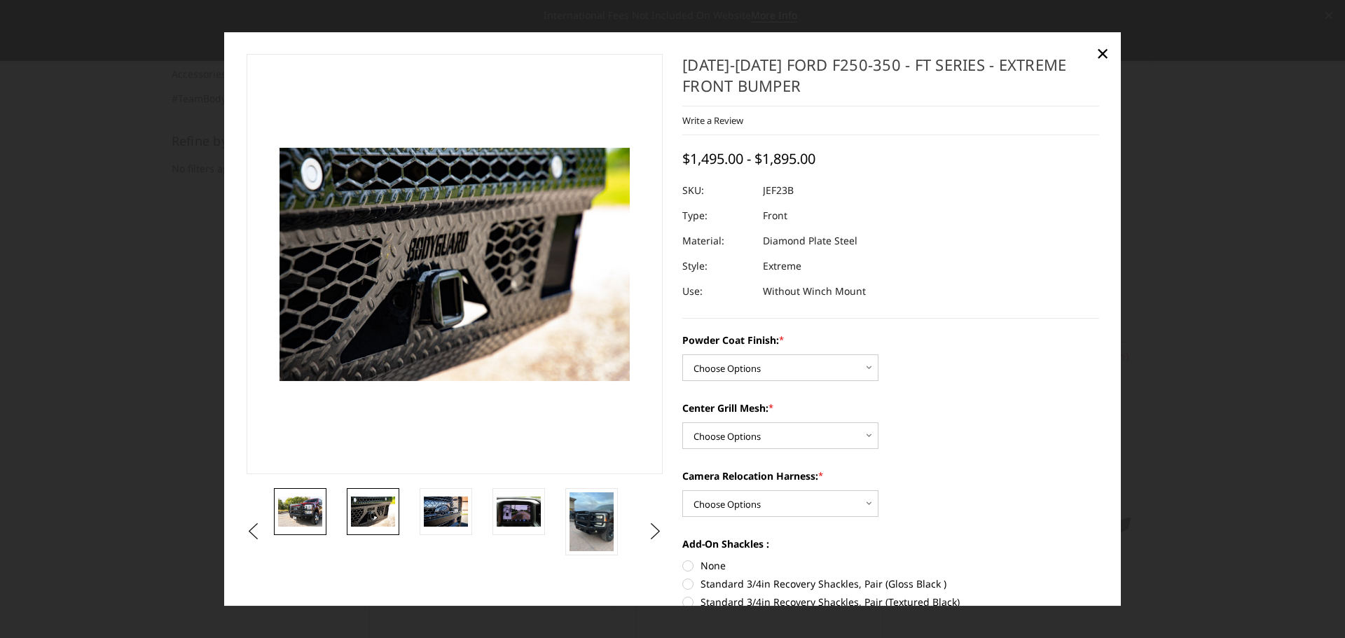
click at [314, 509] on img at bounding box center [300, 511] width 44 height 29
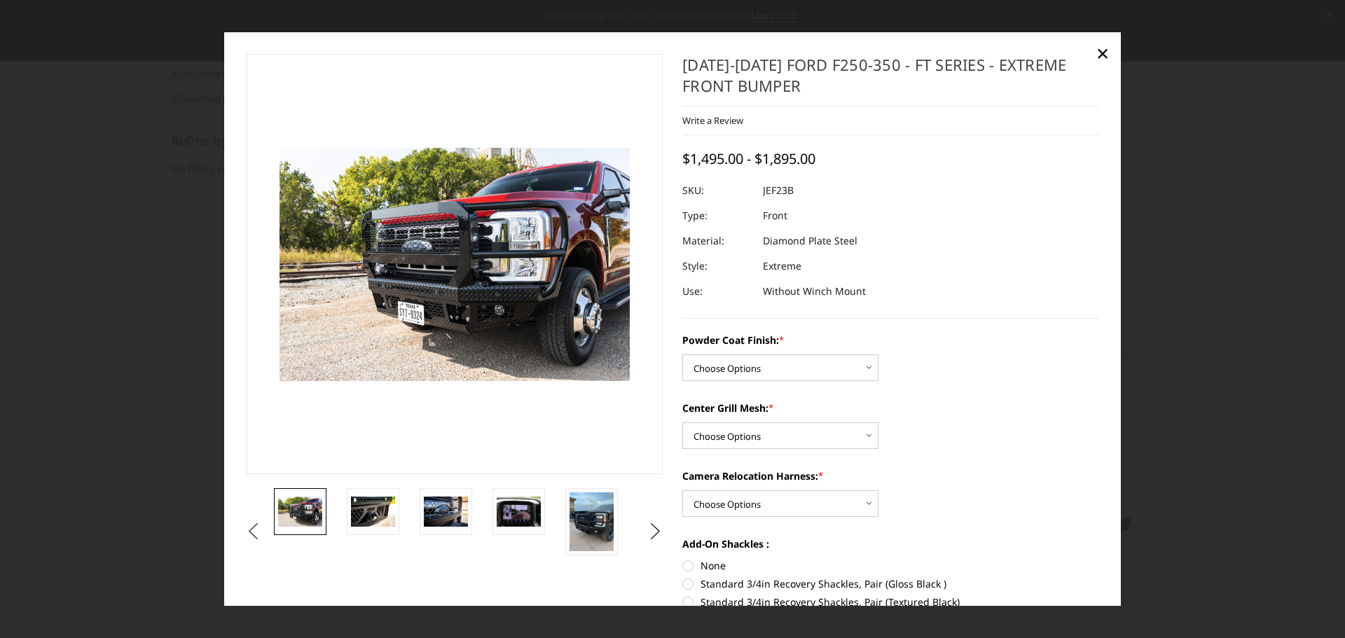
click at [254, 531] on button "Previous" at bounding box center [253, 531] width 21 height 21
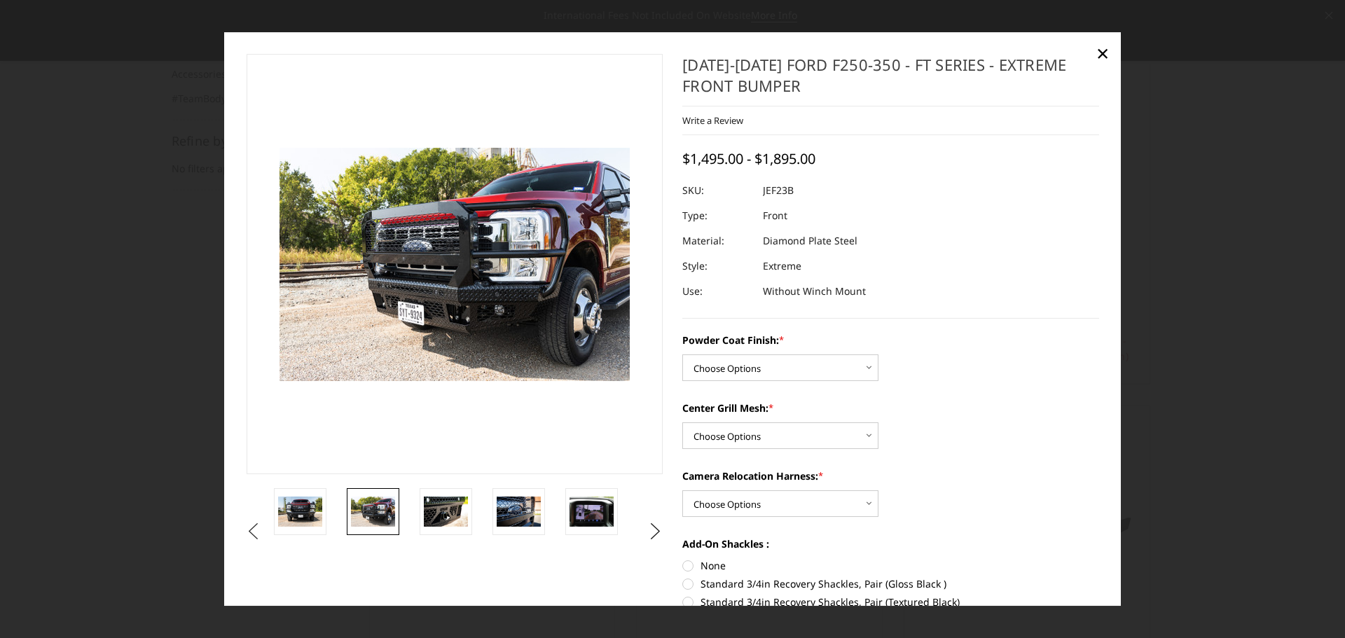
click at [256, 530] on button "Previous" at bounding box center [253, 531] width 21 height 21
click at [293, 518] on img at bounding box center [300, 512] width 44 height 20
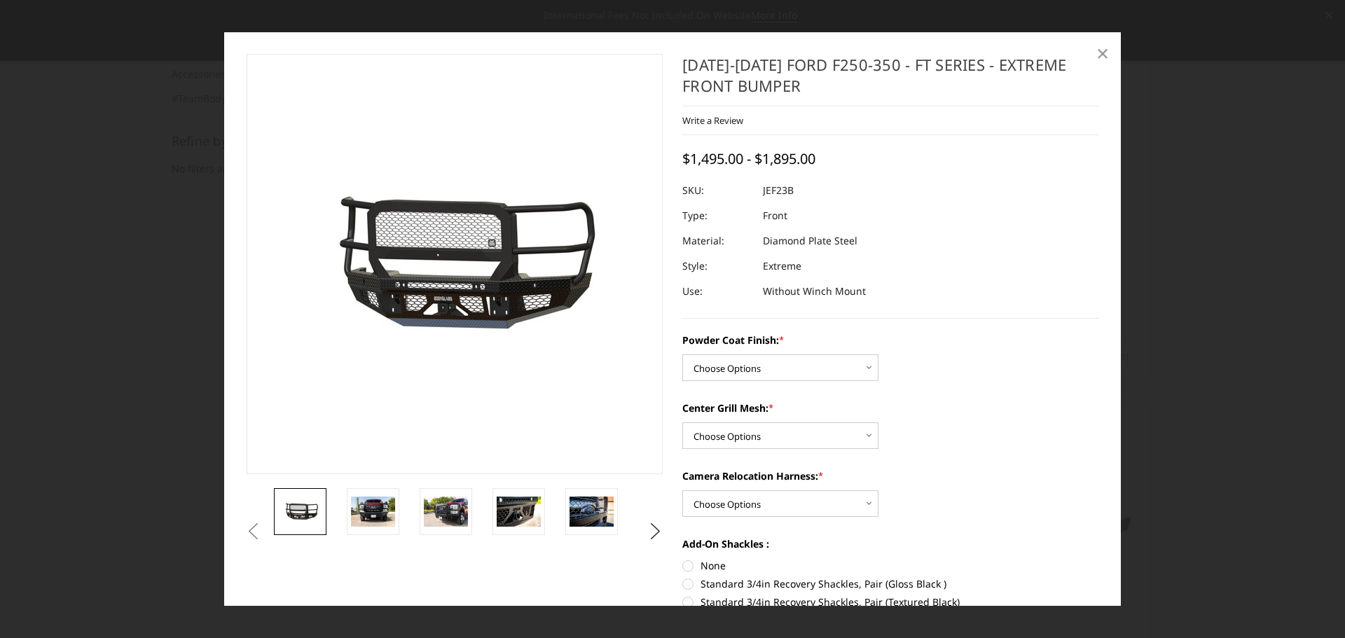
click at [1104, 54] on span "×" at bounding box center [1102, 53] width 13 height 30
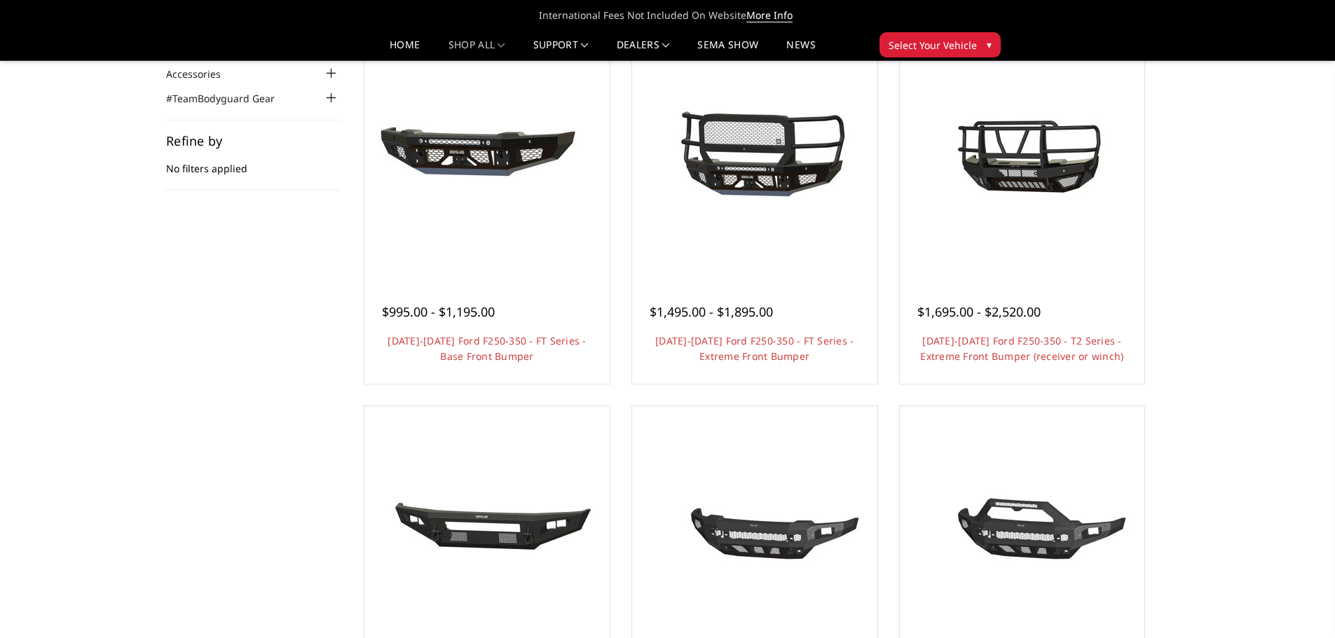
click at [1319, 15] on icon at bounding box center [1318, 15] width 7 height 7
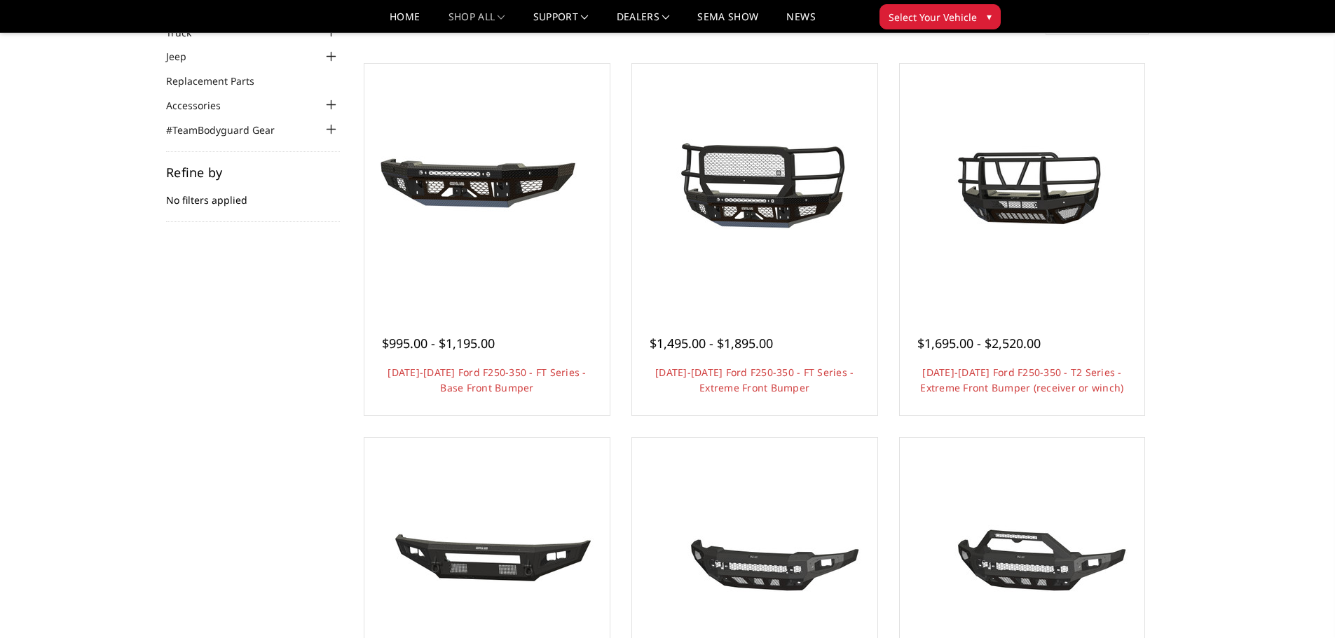
scroll to position [78, 0]
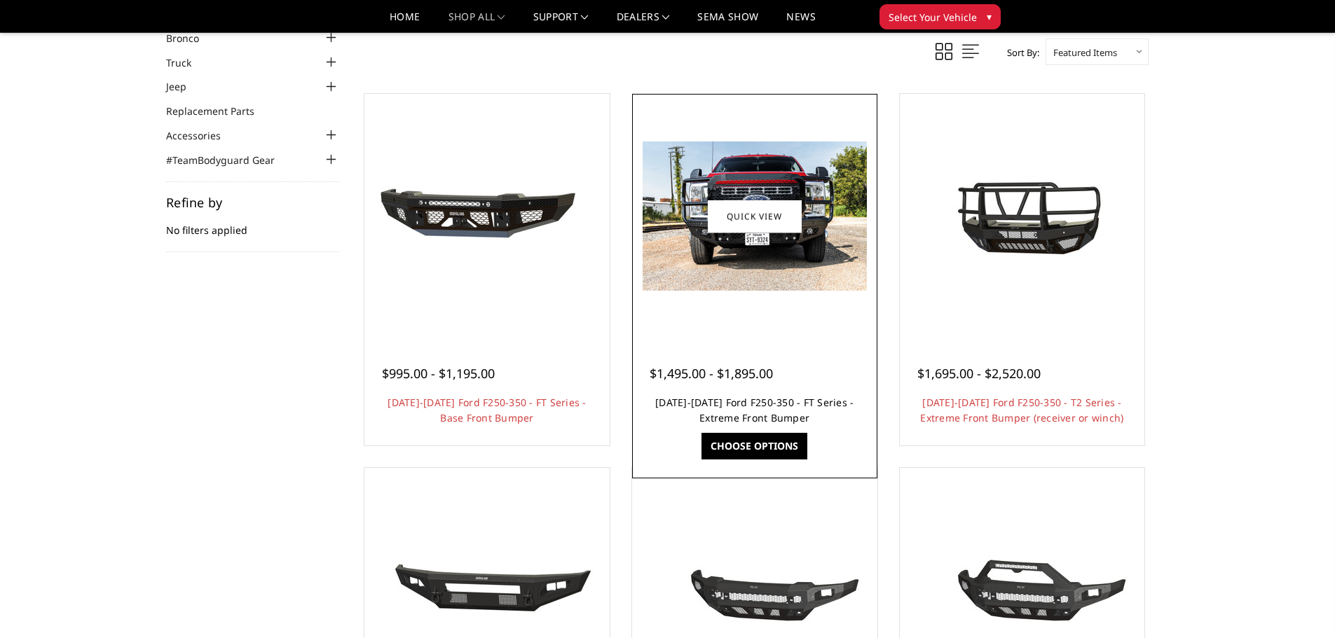
click at [763, 406] on link "[DATE]-[DATE] Ford F250-350 - FT Series - Extreme Front Bumper" at bounding box center [754, 410] width 198 height 29
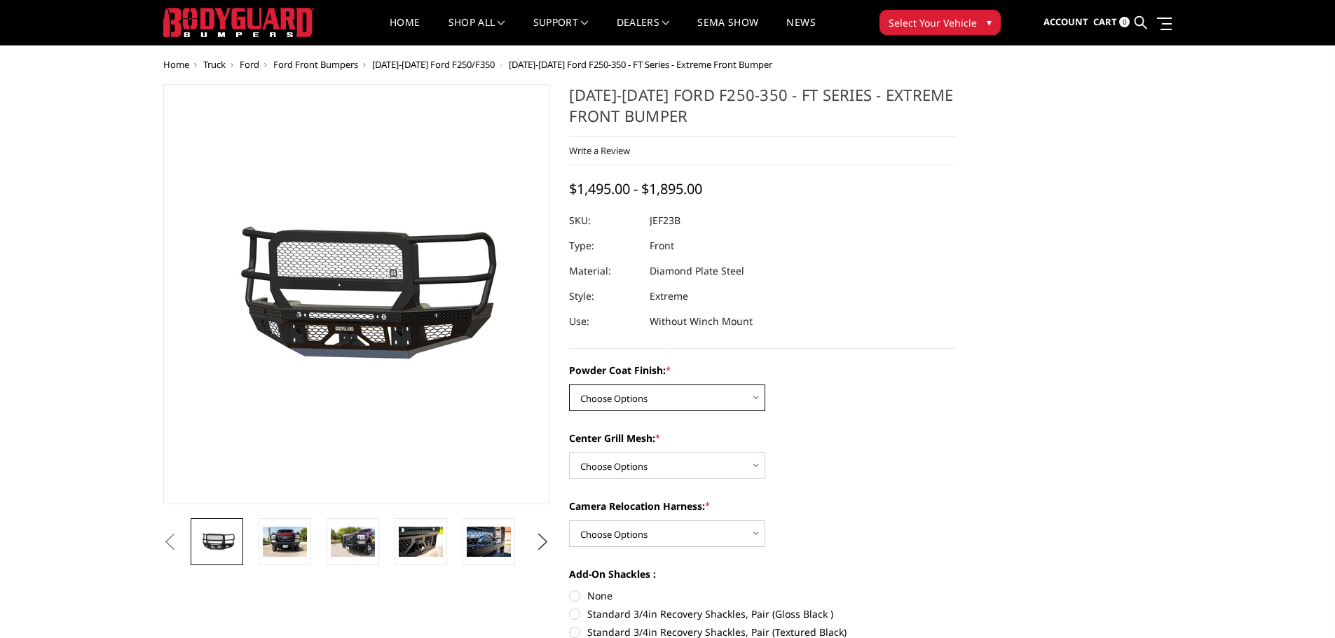
click at [755, 400] on select "Choose Options Bare Metal Gloss Black Powder Coat Textured Black Powder Coat" at bounding box center [667, 398] width 196 height 27
click at [886, 402] on div "Powder Coat Finish: * Choose Options Bare Metal Gloss Black Powder Coat Texture…" at bounding box center [762, 387] width 387 height 48
click at [757, 462] on select "Choose Options WITH Expanded Metal in Center Grill WITHOUT Expanded Metal in Ce…" at bounding box center [667, 466] width 196 height 27
select select "3266"
click at [569, 453] on select "Choose Options WITH Expanded Metal in Center Grill WITHOUT Expanded Metal in Ce…" at bounding box center [667, 466] width 196 height 27
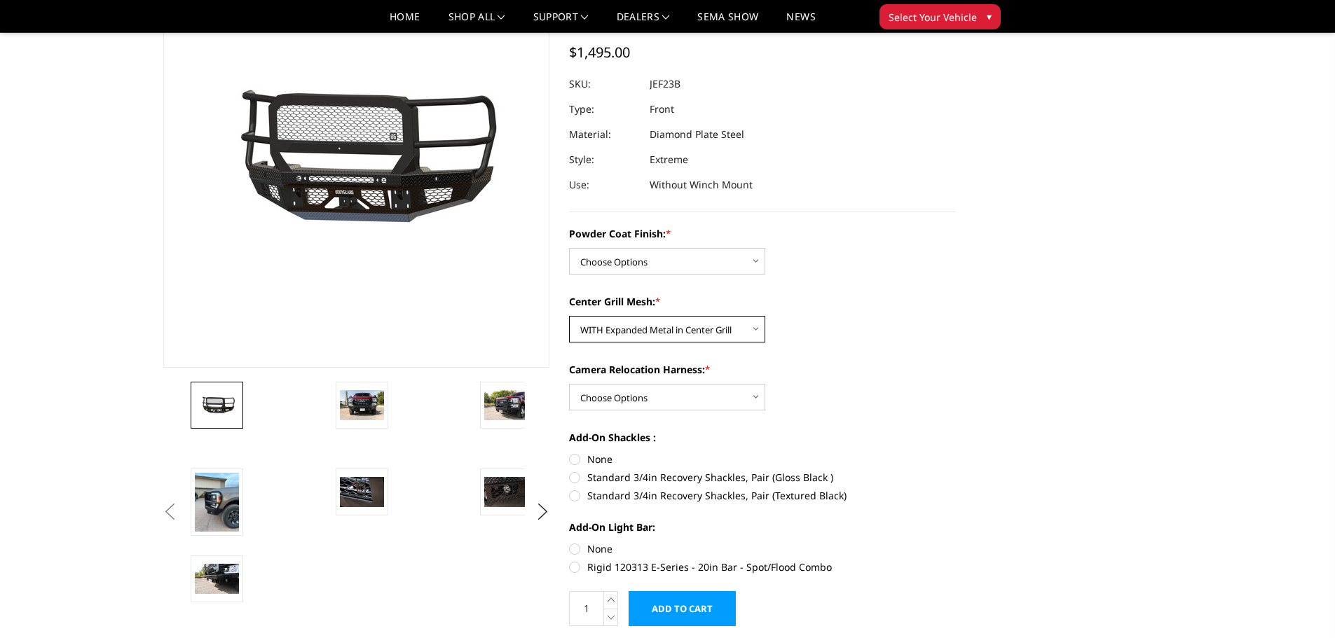
scroll to position [140, 0]
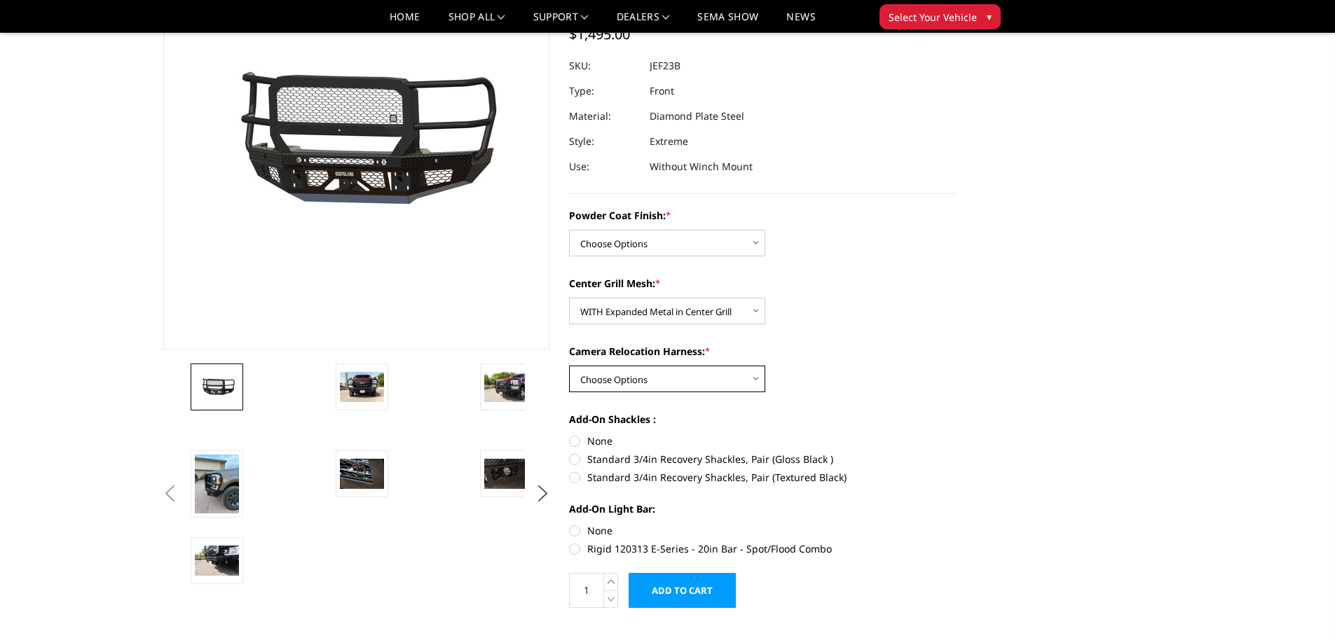
click at [759, 378] on select "Choose Options WITH Camera Relocation Harness WITHOUT Camera Relocation Harness" at bounding box center [667, 379] width 196 height 27
select select "3268"
click at [569, 366] on select "Choose Options WITH Camera Relocation Harness WITHOUT Camera Relocation Harness" at bounding box center [667, 379] width 196 height 27
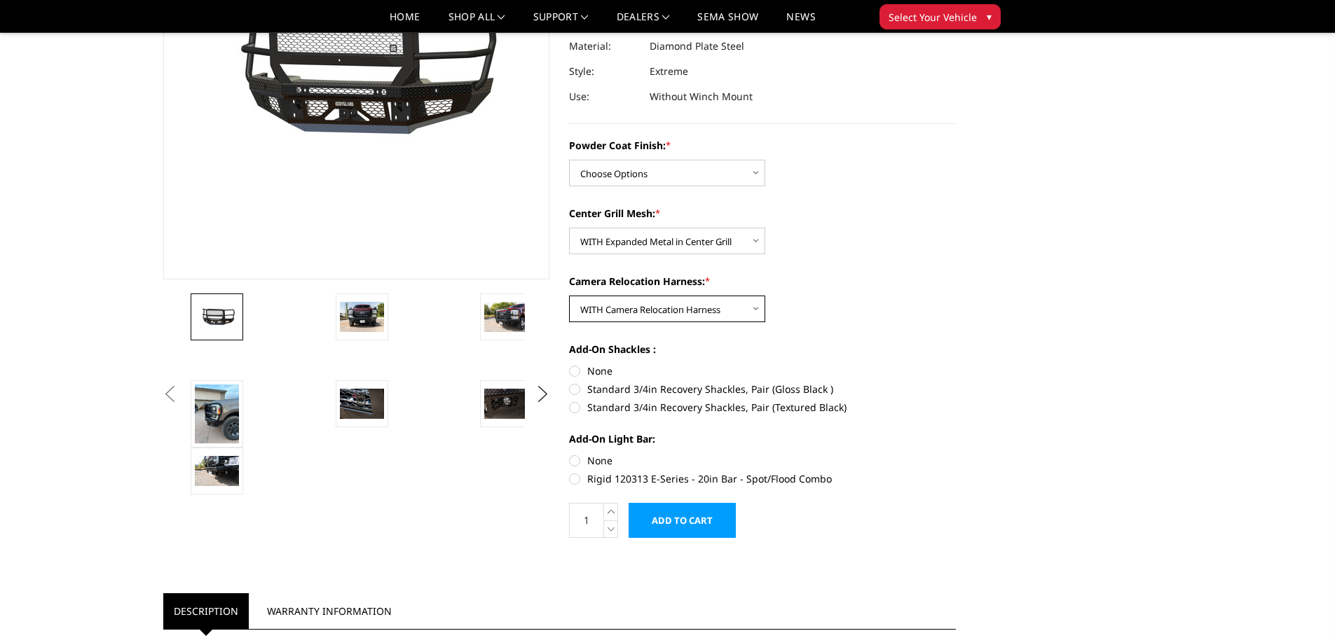
scroll to position [280, 0]
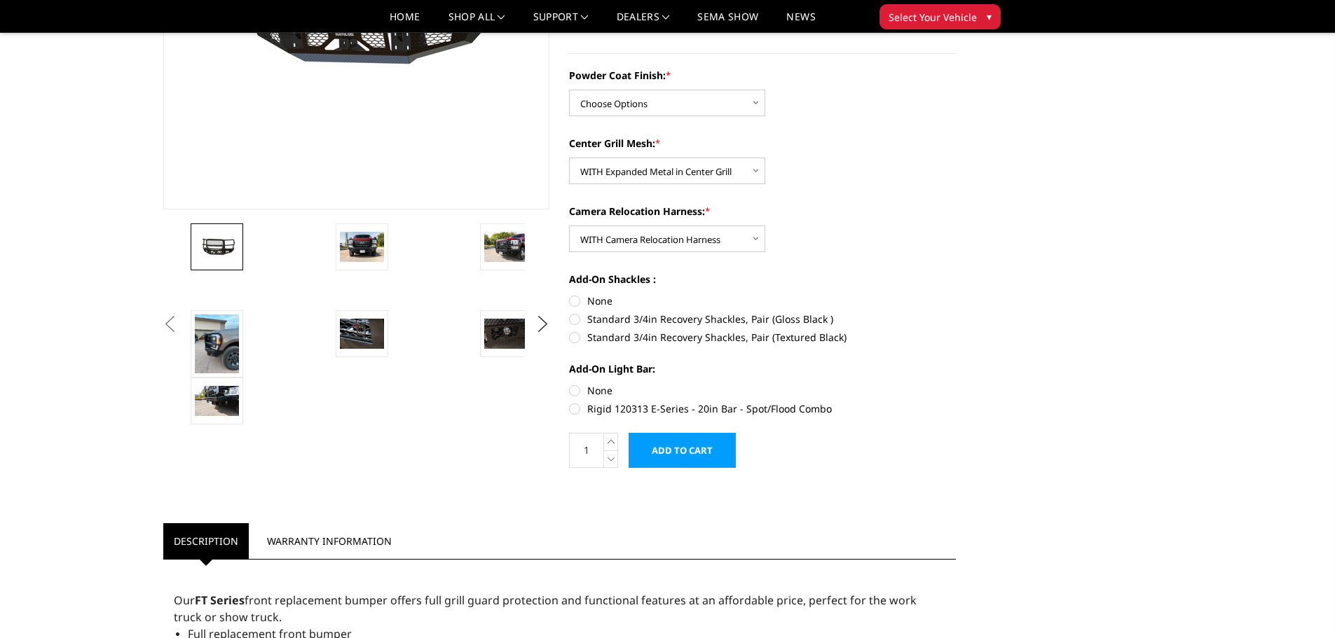
click at [573, 320] on label "Standard 3/4in Recovery Shackles, Pair (Gloss Black )" at bounding box center [762, 319] width 387 height 15
click at [956, 294] on input "Standard 3/4in Recovery Shackles, Pair (Gloss Black )" at bounding box center [956, 294] width 1 height 1
radio input "true"
click at [575, 407] on label "Rigid 120313 E-Series - 20in Bar - Spot/Flood Combo" at bounding box center [762, 408] width 387 height 15
click at [956, 384] on input "Rigid 120313 E-Series - 20in Bar - Spot/Flood Combo" at bounding box center [956, 383] width 1 height 1
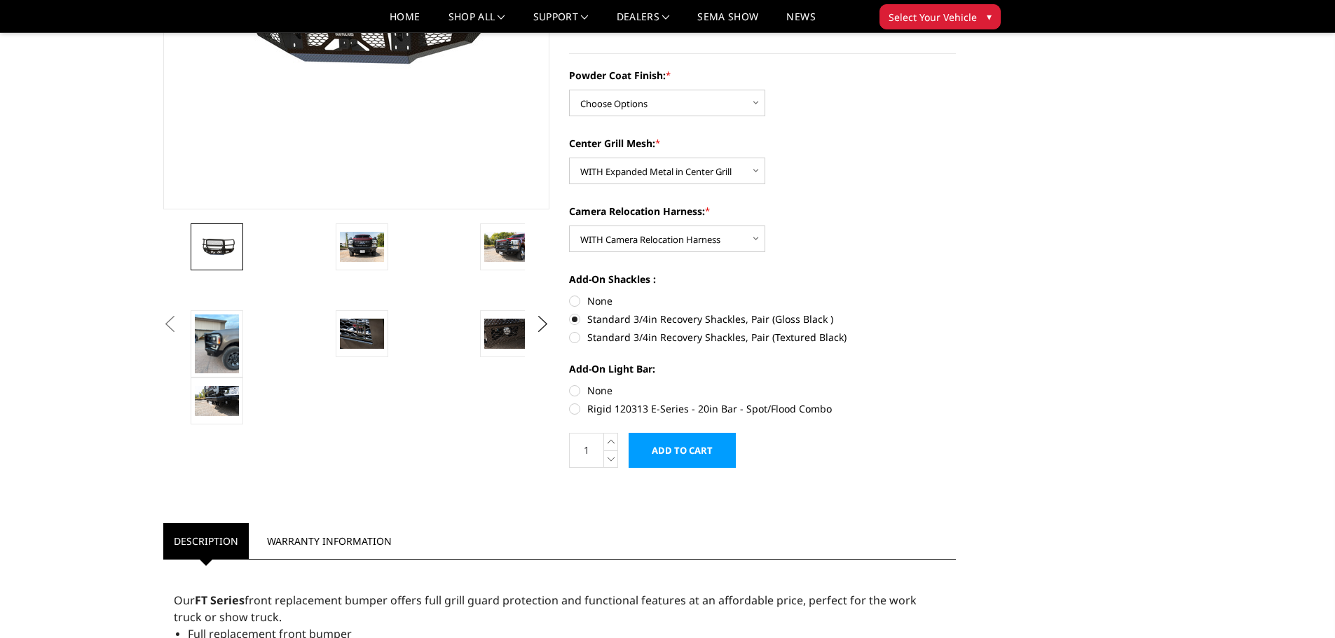
radio input "true"
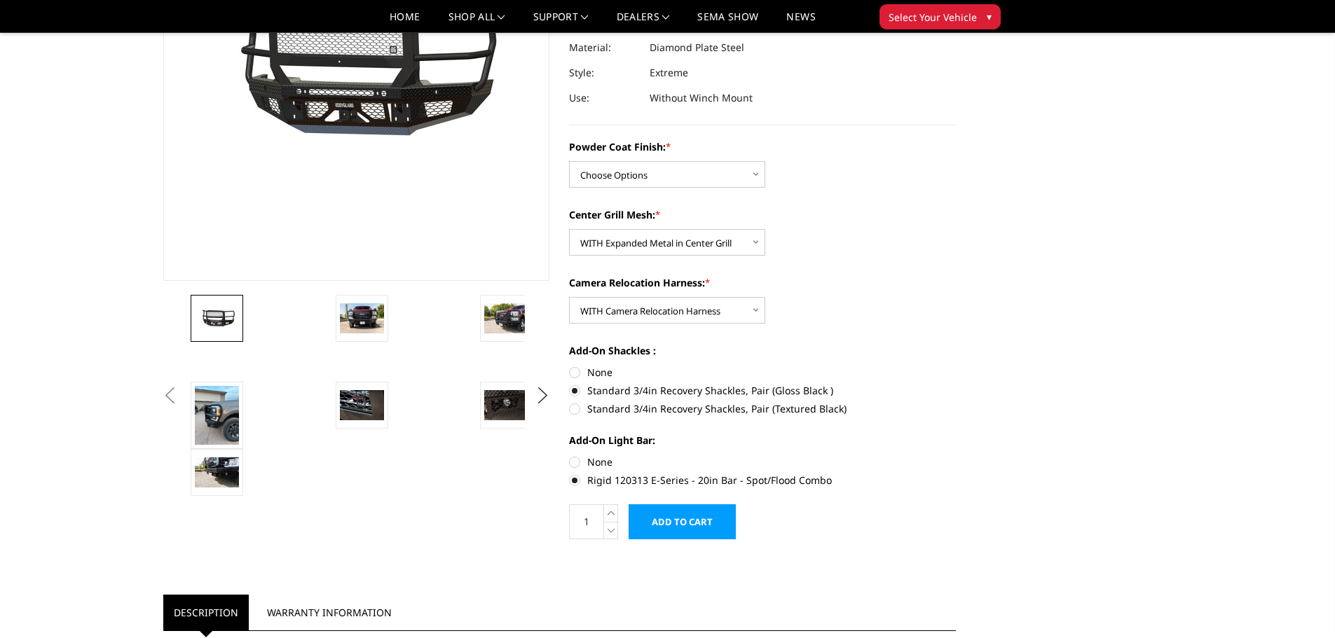
scroll to position [210, 0]
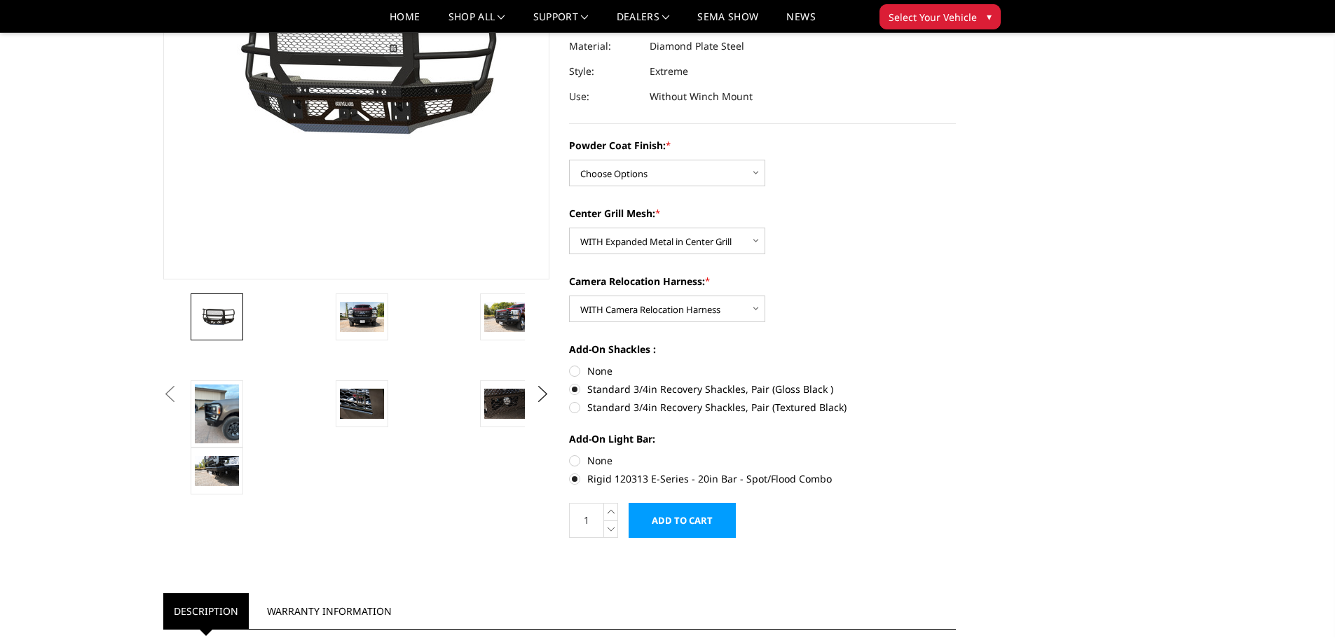
click at [575, 481] on label "Rigid 120313 E-Series - 20in Bar - Spot/Flood Combo" at bounding box center [762, 479] width 387 height 15
click at [956, 454] on input "Rigid 120313 E-Series - 20in Bar - Spot/Flood Combo" at bounding box center [956, 453] width 1 height 1
click at [573, 458] on label "None" at bounding box center [762, 460] width 387 height 15
click at [570, 454] on input "None" at bounding box center [569, 453] width 1 height 1
radio input "true"
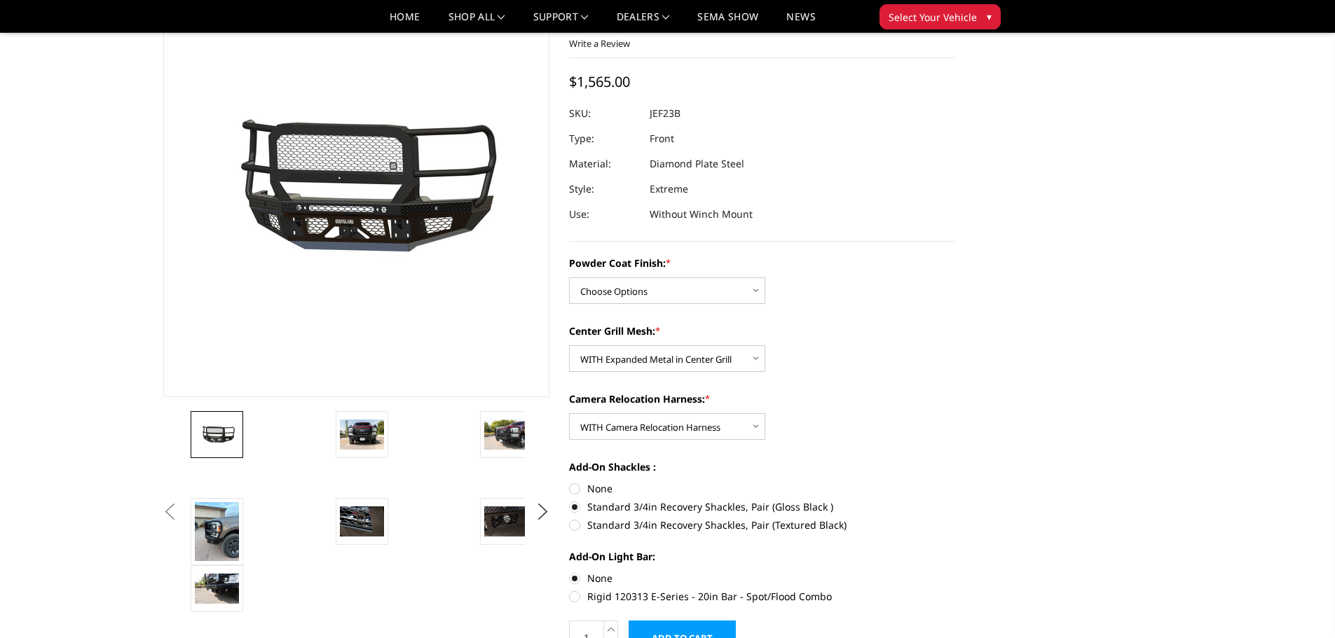
scroll to position [140, 0]
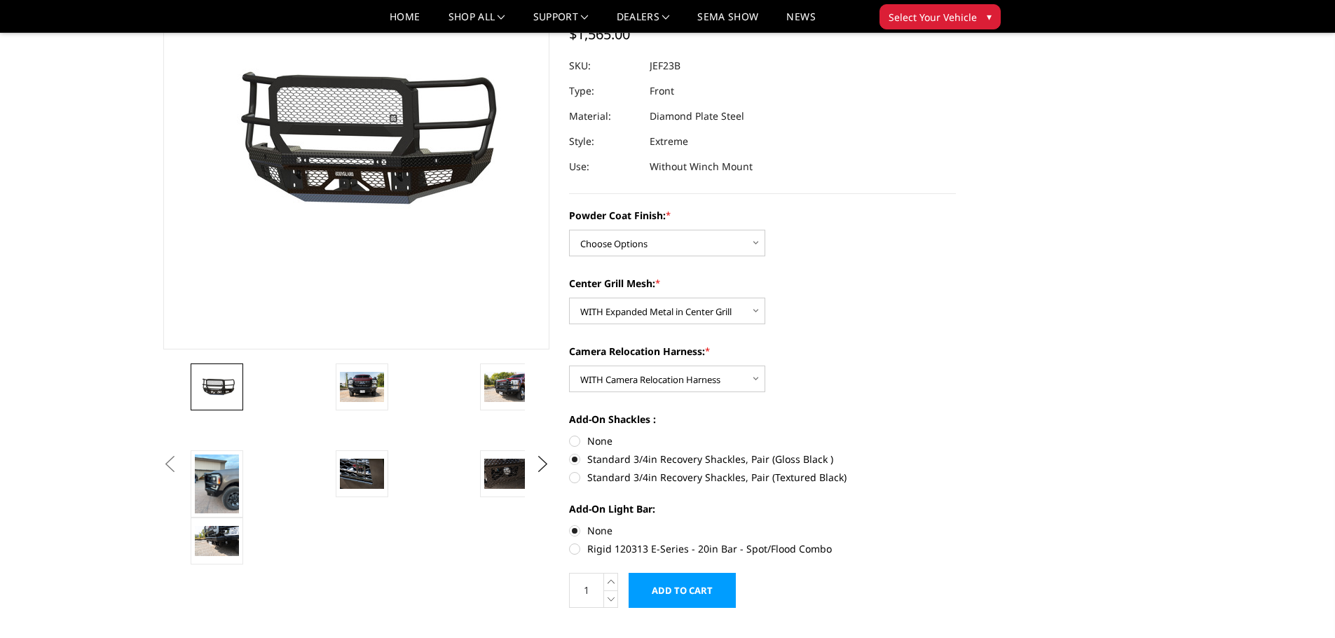
click at [576, 550] on label "Rigid 120313 E-Series - 20in Bar - Spot/Flood Combo" at bounding box center [762, 549] width 387 height 15
click at [956, 524] on input "Rigid 120313 E-Series - 20in Bar - Spot/Flood Combo" at bounding box center [956, 523] width 1 height 1
radio input "true"
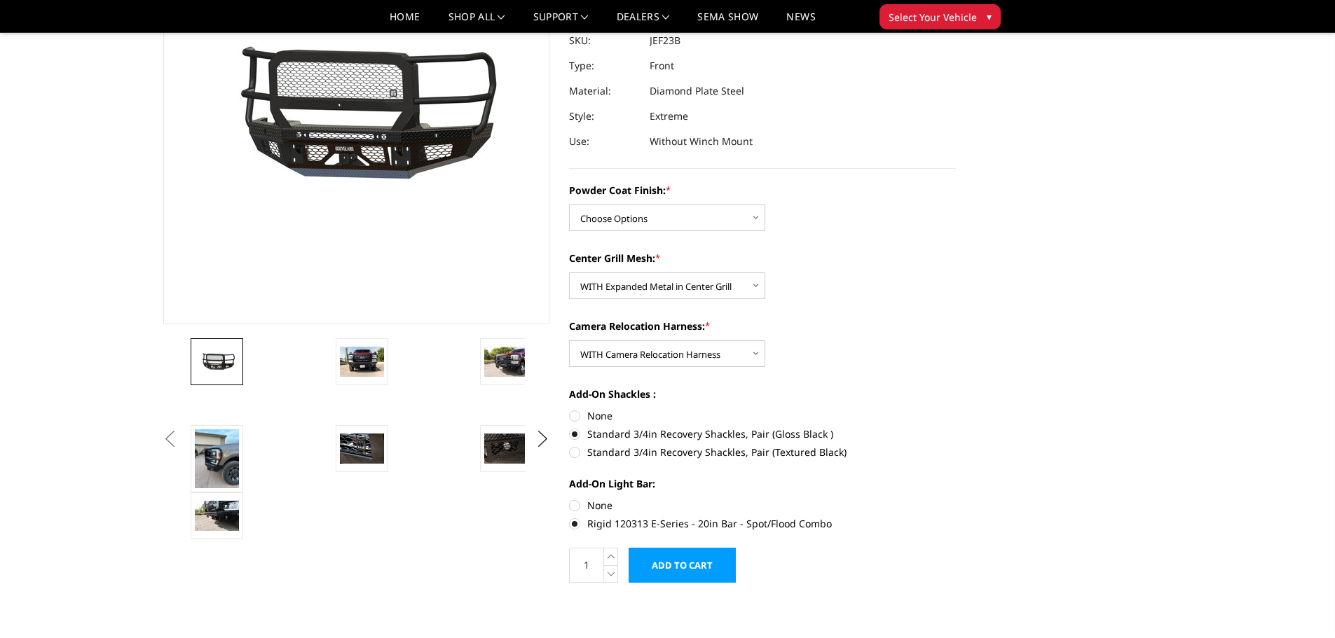
scroll to position [210, 0]
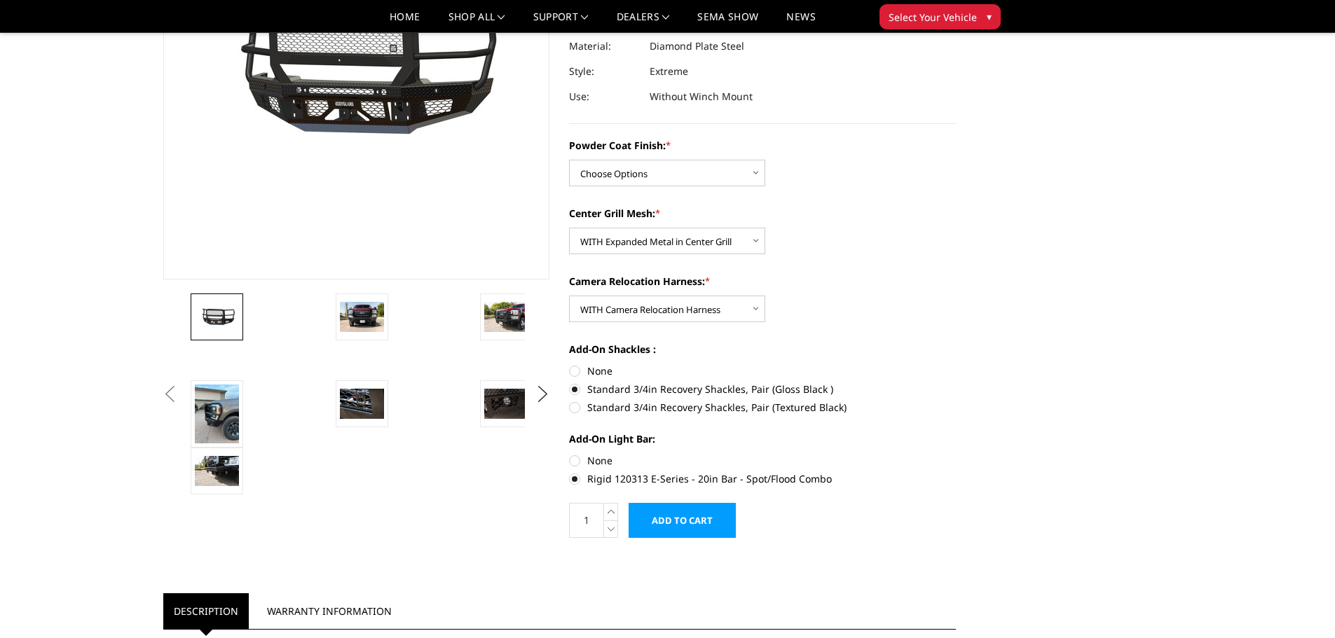
click at [932, 374] on label "None" at bounding box center [762, 371] width 387 height 15
click at [570, 364] on input "None" at bounding box center [569, 364] width 1 height 1
radio input "true"
drag, startPoint x: 734, startPoint y: 479, endPoint x: 628, endPoint y: 480, distance: 105.1
click at [626, 481] on label "Rigid 120313 E-Series - 20in Bar - Spot/Flood Combo" at bounding box center [762, 479] width 387 height 15
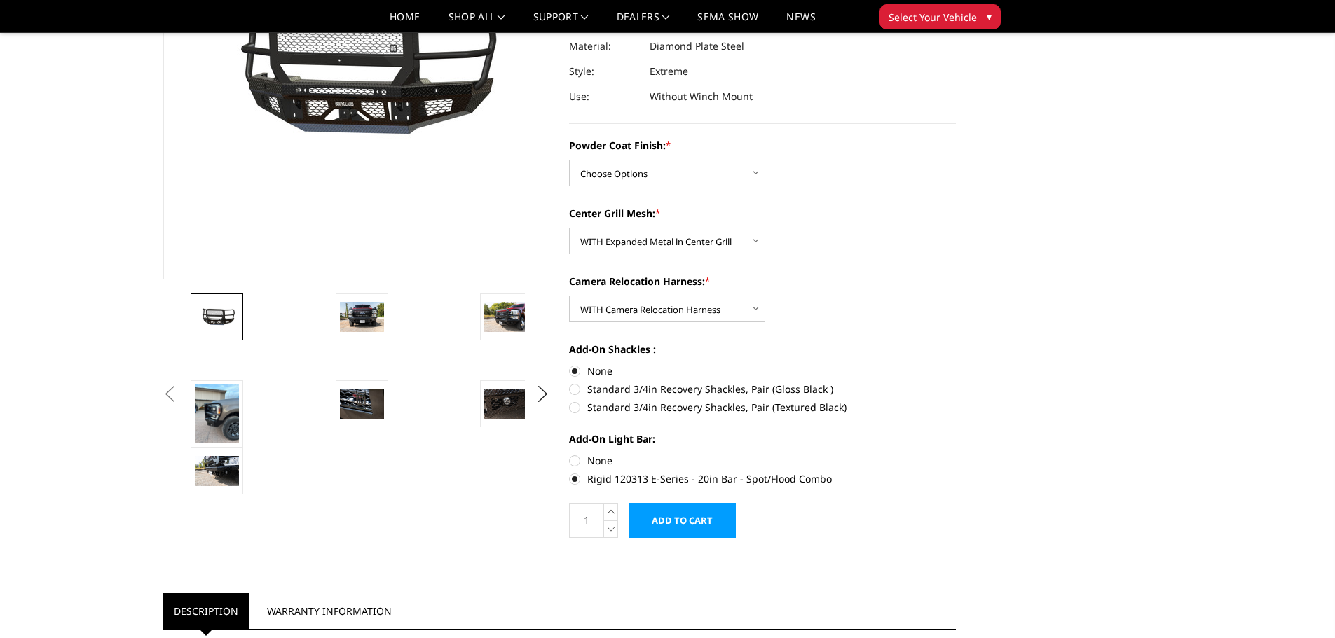
click at [843, 475] on label "Rigid 120313 E-Series - 20in Bar - Spot/Flood Combo" at bounding box center [762, 479] width 387 height 15
click at [956, 454] on input "Rigid 120313 E-Series - 20in Bar - Spot/Flood Combo" at bounding box center [956, 453] width 1 height 1
drag, startPoint x: 833, startPoint y: 481, endPoint x: 588, endPoint y: 483, distance: 245.2
click at [588, 483] on label "Rigid 120313 E-Series - 20in Bar - Spot/Flood Combo" at bounding box center [762, 479] width 387 height 15
